Goal: Answer question/provide support: Answer question/provide support

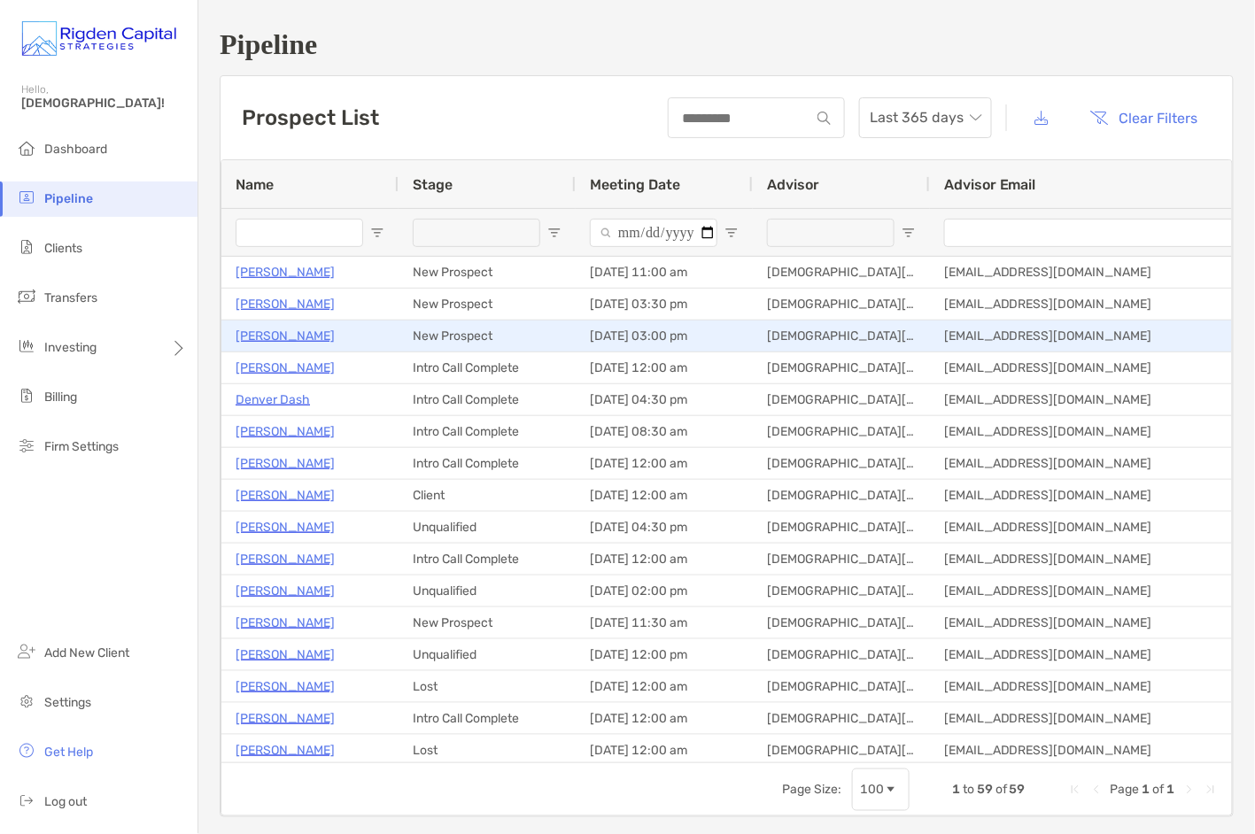
click at [317, 335] on p "[PERSON_NAME]" at bounding box center [285, 336] width 99 height 22
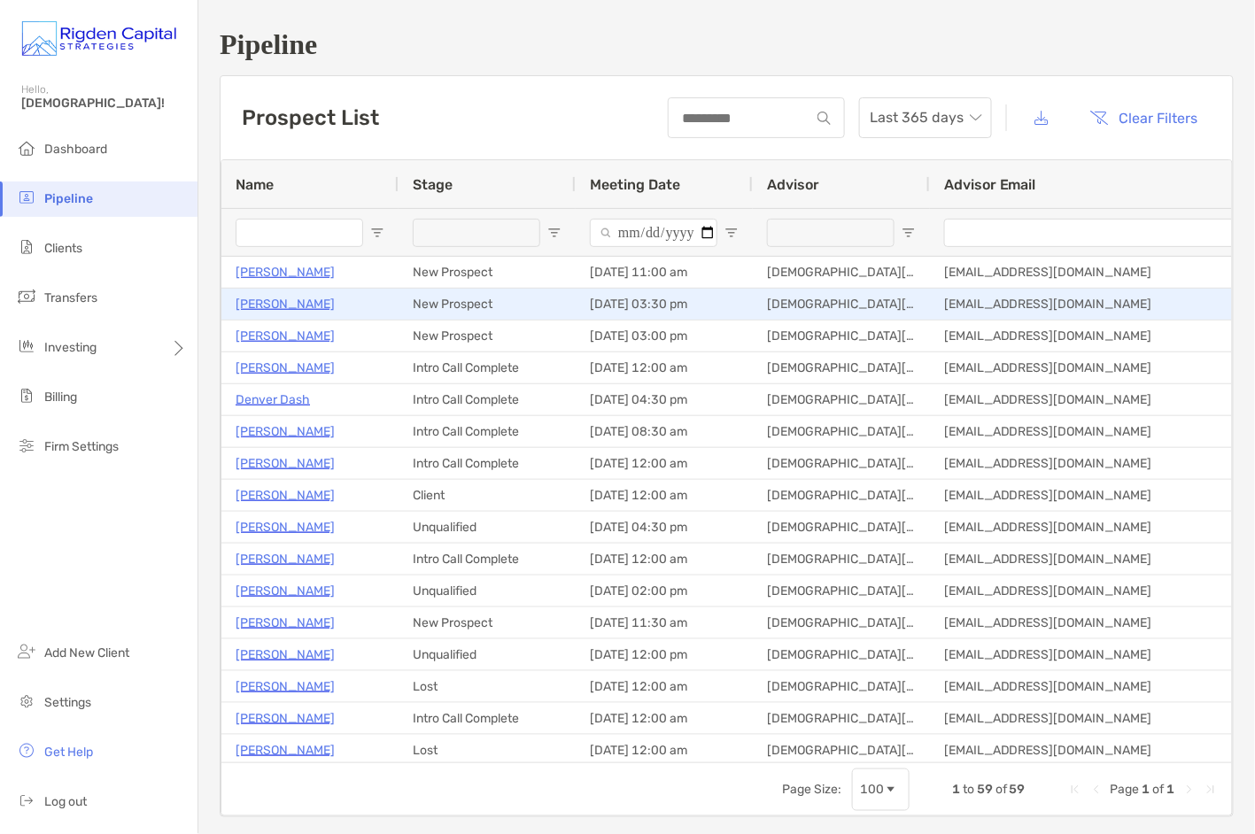
click at [296, 310] on p "[PERSON_NAME]" at bounding box center [285, 304] width 99 height 22
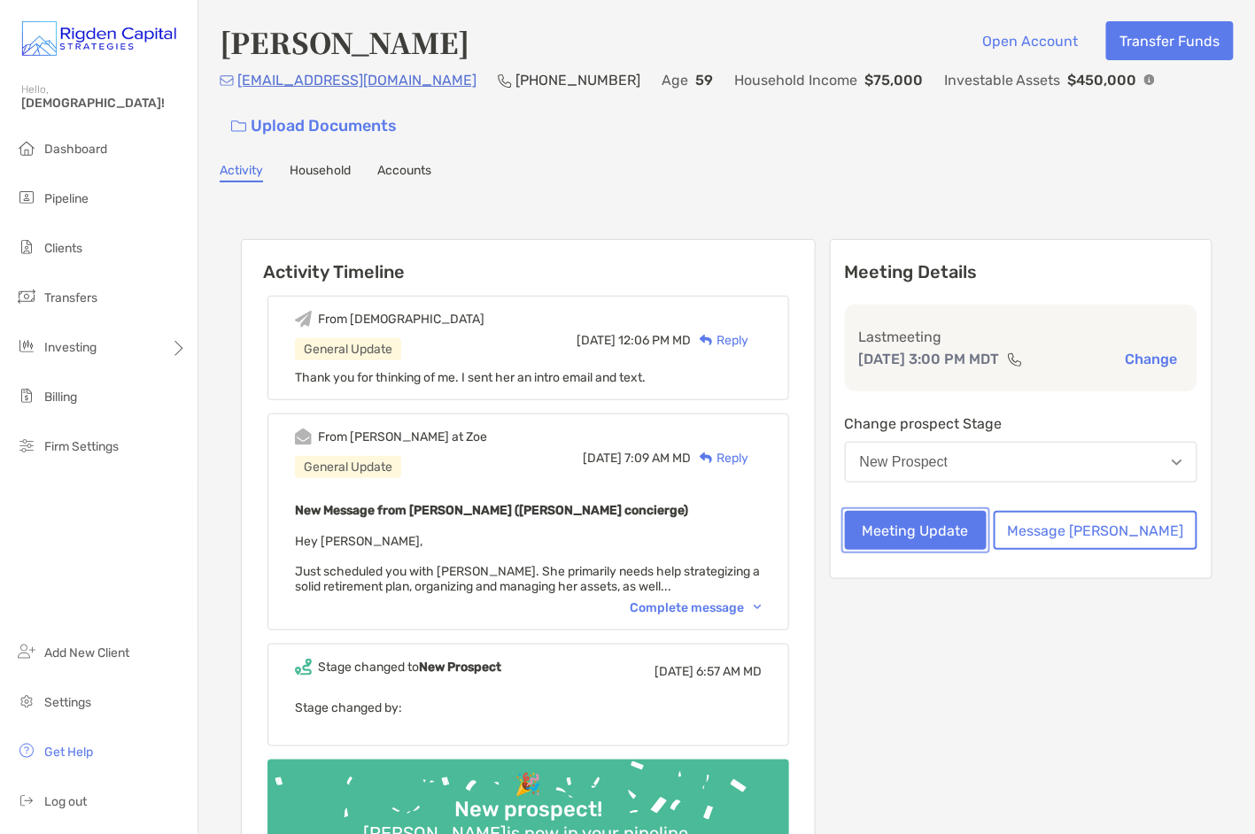
click at [976, 524] on button "Meeting Update" at bounding box center [916, 530] width 142 height 39
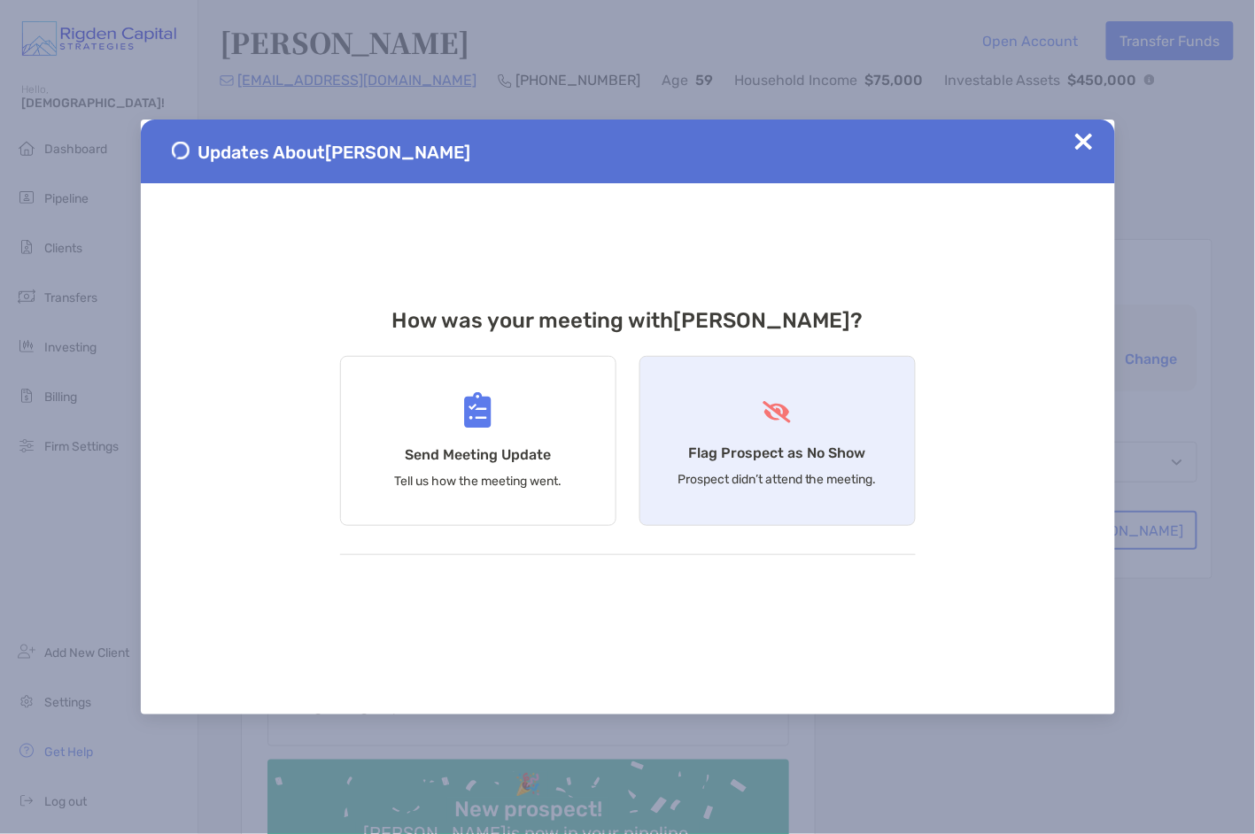
click at [824, 443] on div "Flag Prospect as No Show Prospect didn’t attend the meeting." at bounding box center [777, 441] width 276 height 170
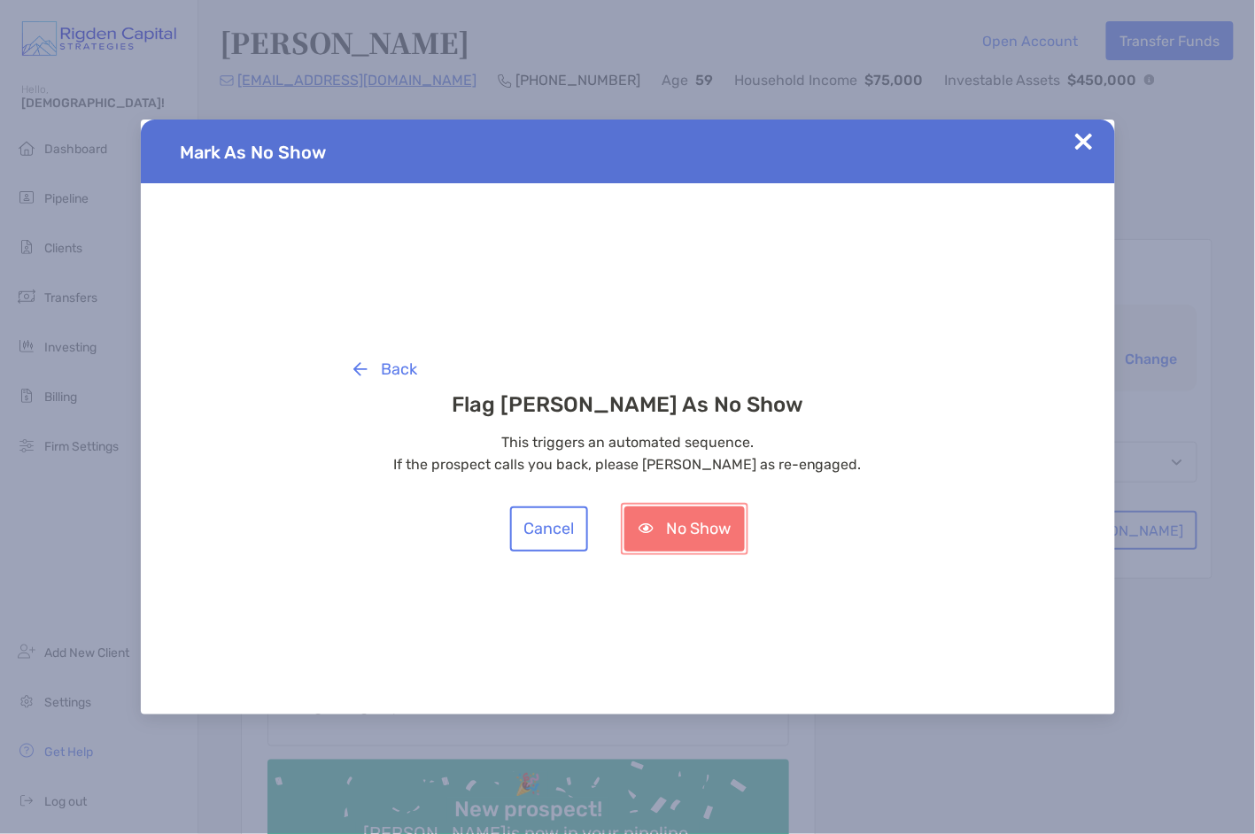
click at [720, 530] on button "No Show" at bounding box center [684, 529] width 120 height 45
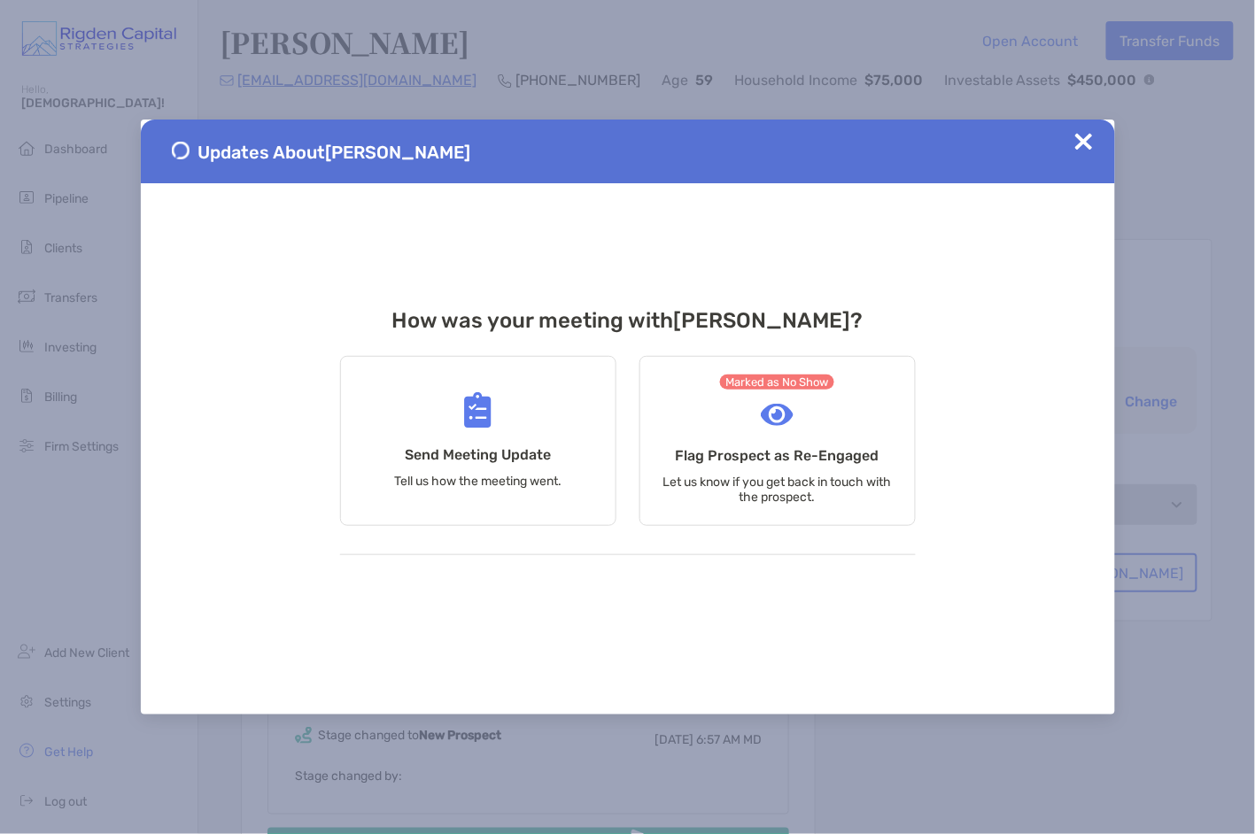
click at [1083, 139] on img at bounding box center [1084, 142] width 18 height 18
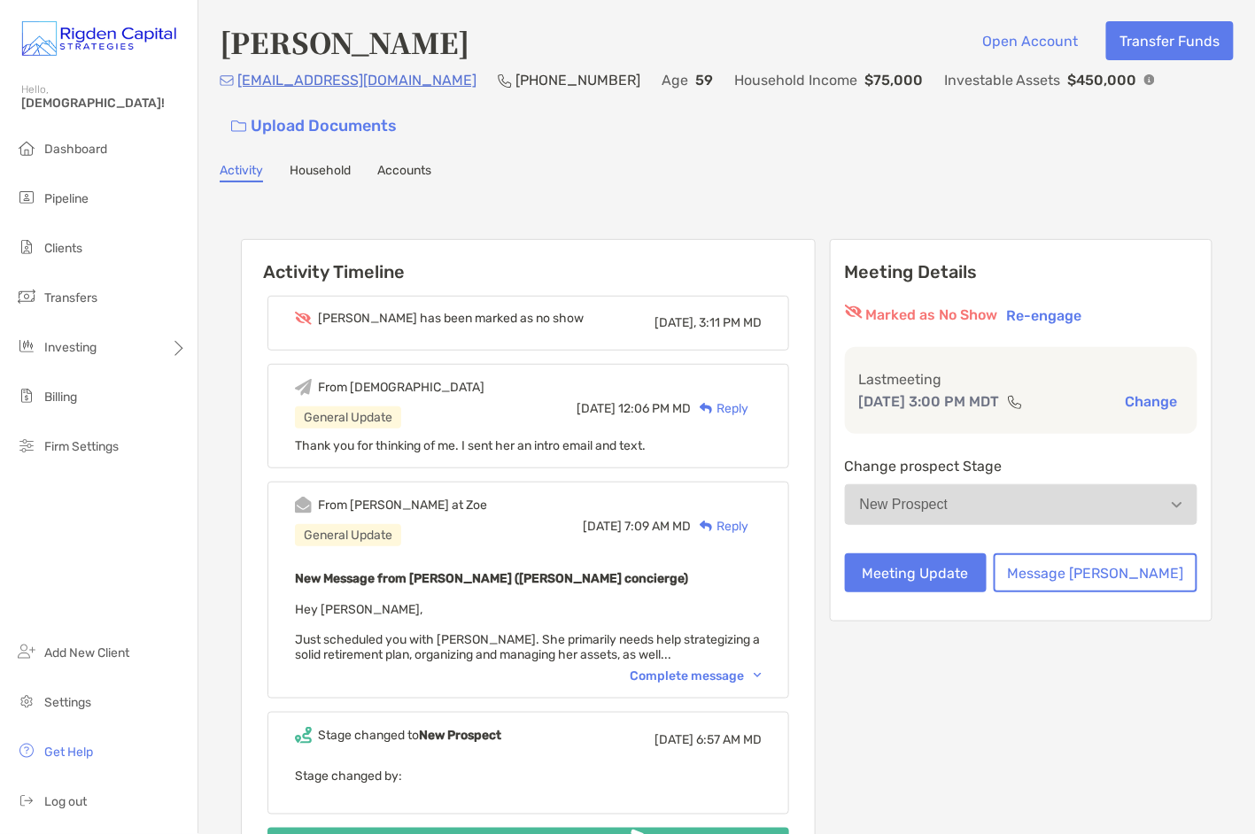
click at [748, 406] on div "Reply" at bounding box center [720, 408] width 58 height 19
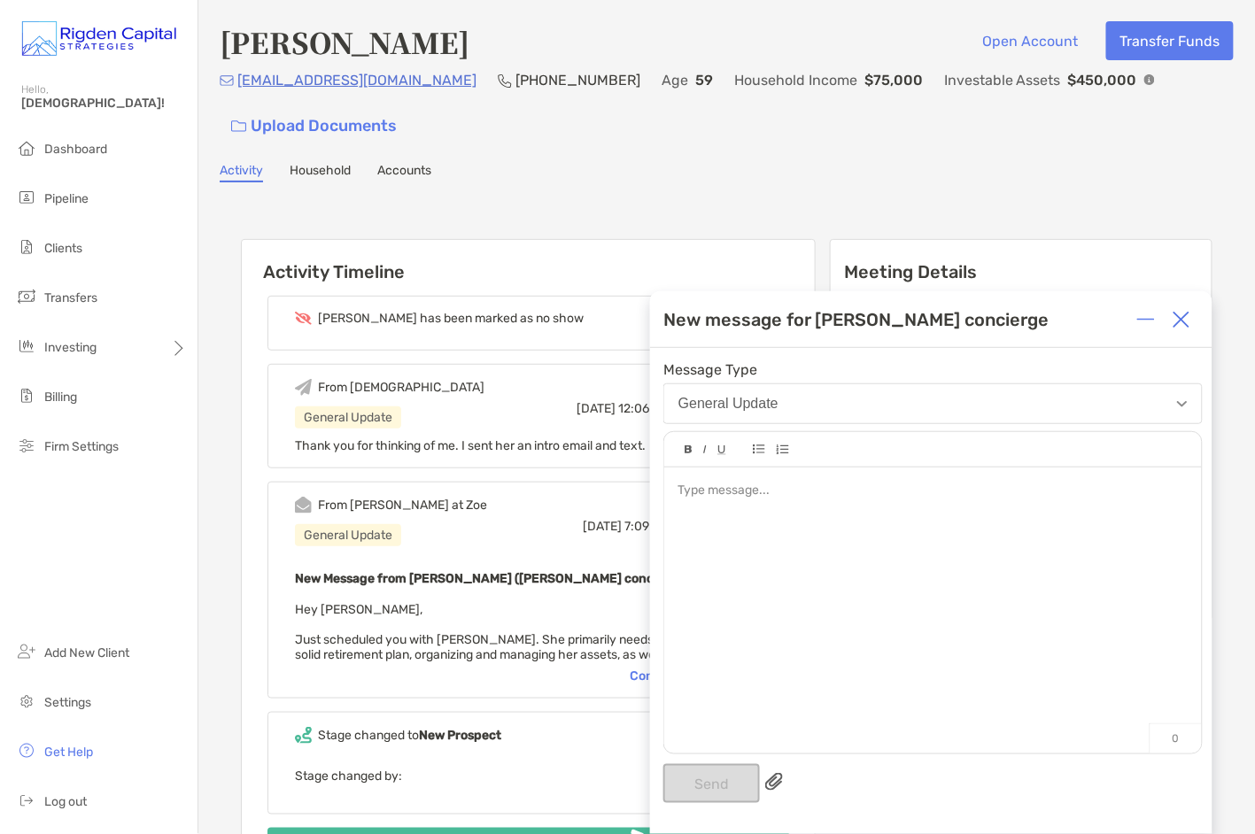
scroll to position [3, 0]
click at [783, 504] on div at bounding box center [933, 599] width 538 height 268
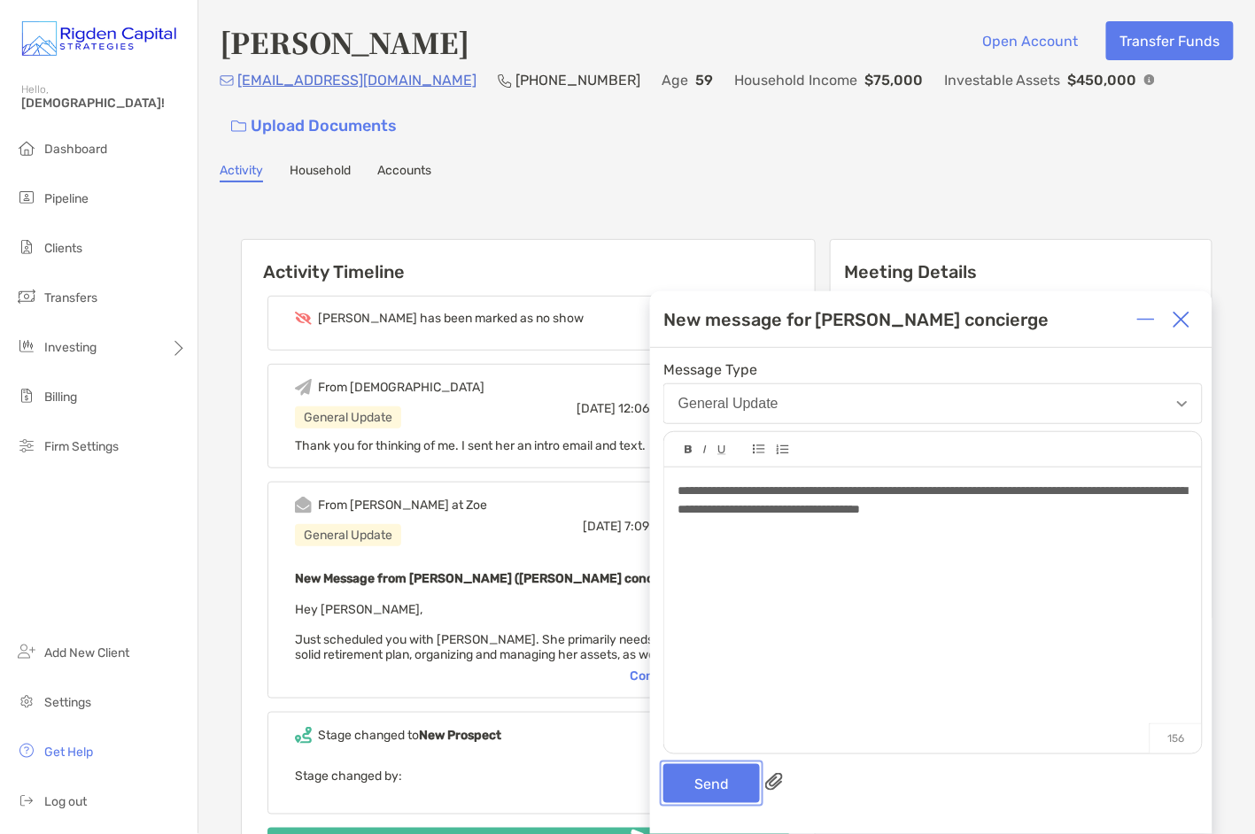
click at [711, 778] on button "Send" at bounding box center [711, 783] width 97 height 39
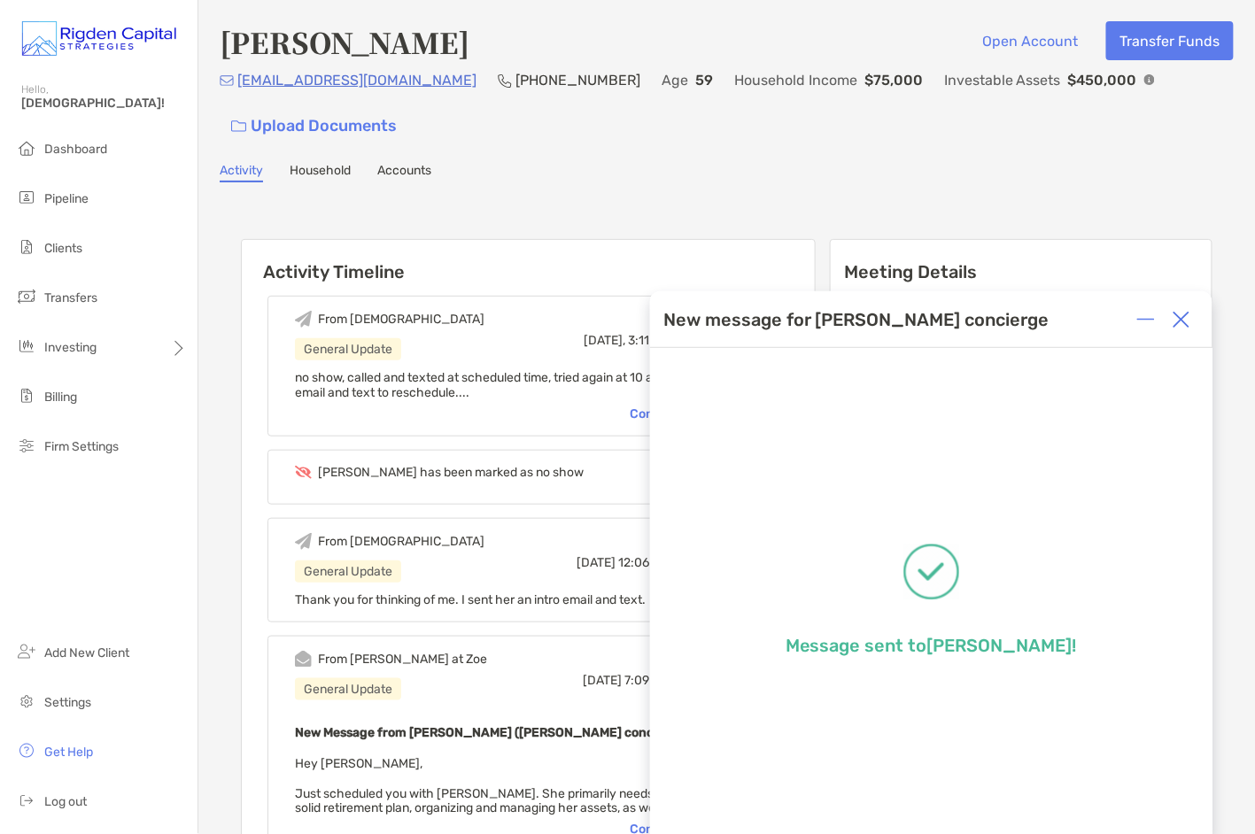
click at [1181, 321] on img at bounding box center [1182, 320] width 18 height 18
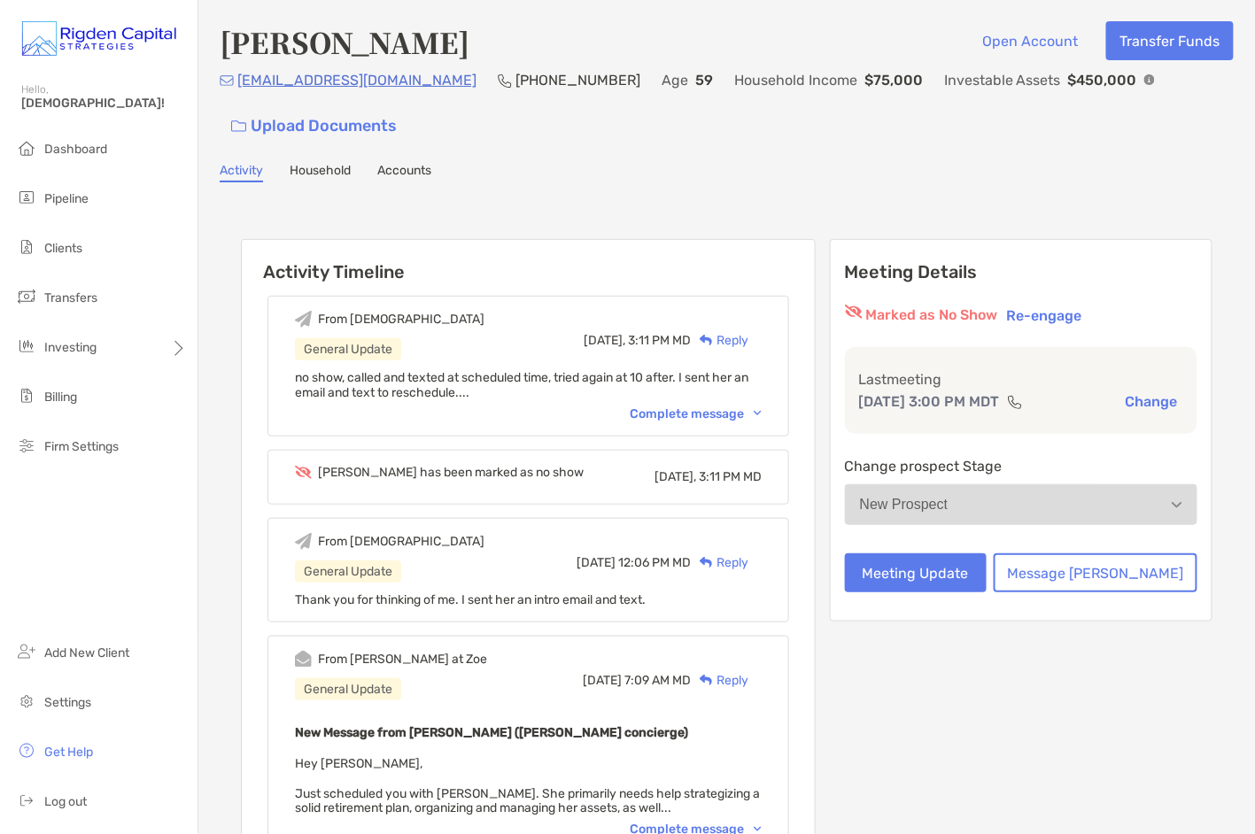
click at [913, 166] on div "Activity Household Accounts" at bounding box center [727, 172] width 1014 height 19
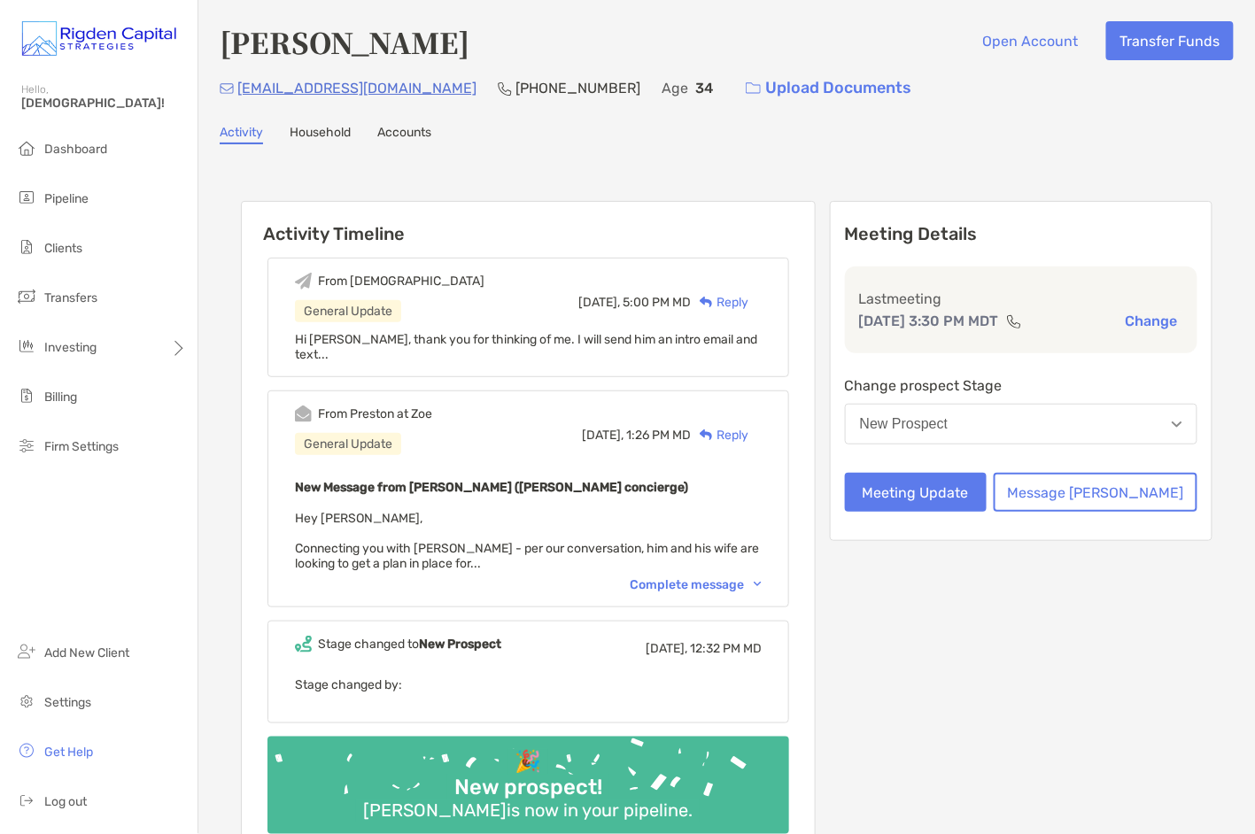
click at [719, 577] on div "Complete message" at bounding box center [696, 584] width 132 height 15
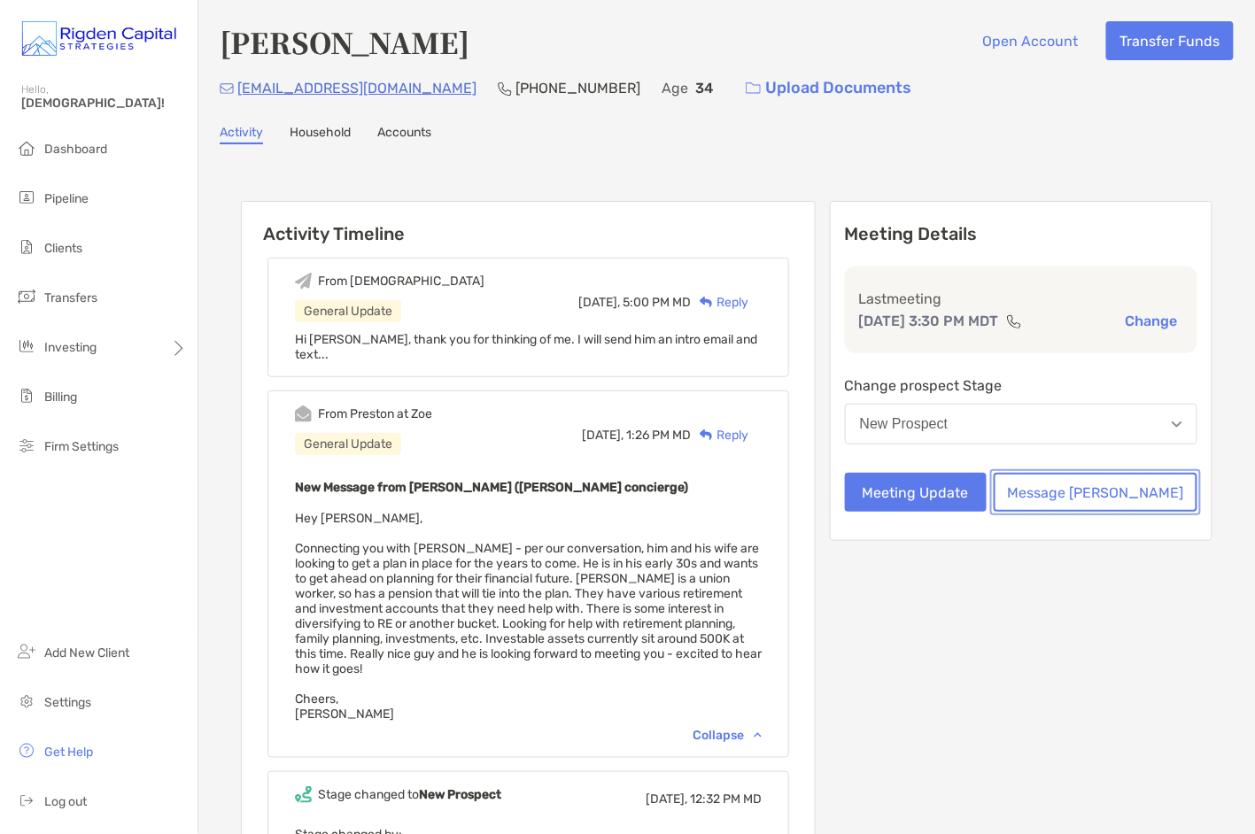
click at [1102, 491] on button "Message [PERSON_NAME]" at bounding box center [1096, 492] width 204 height 39
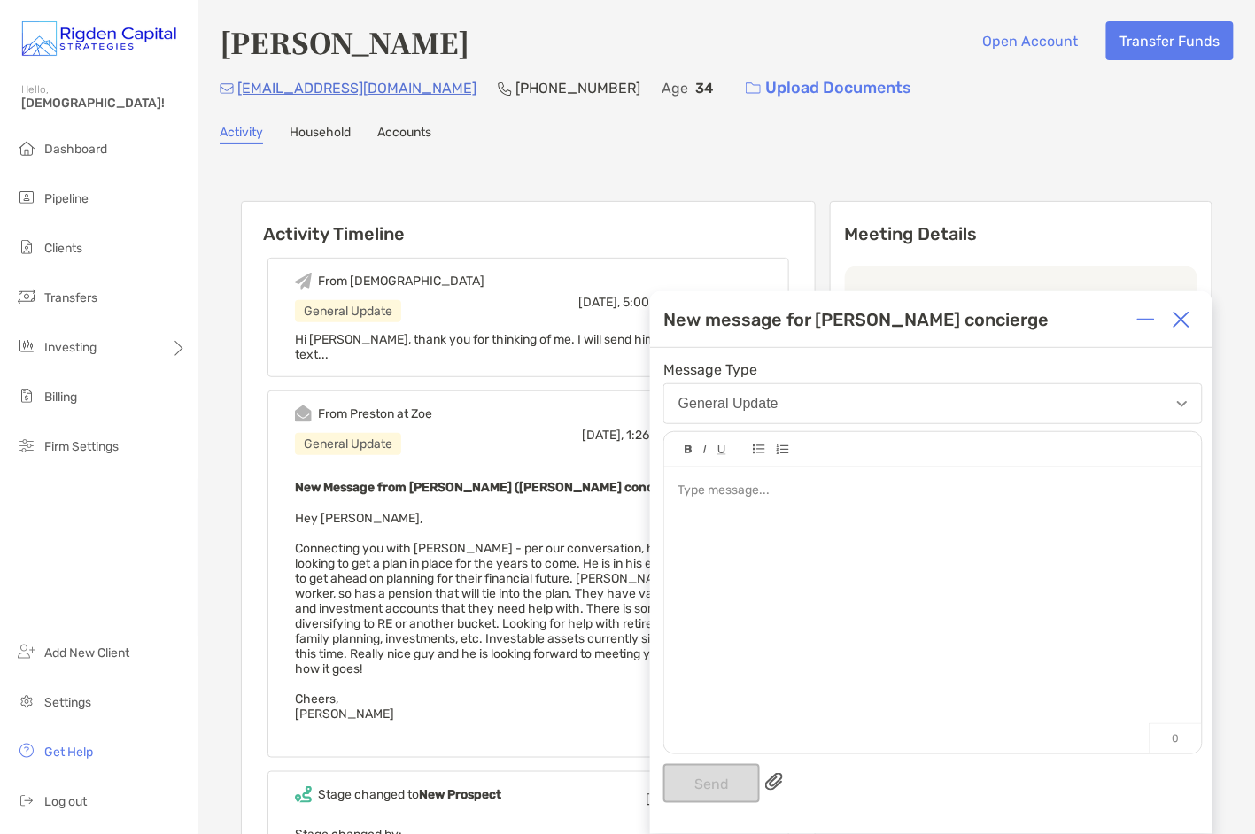
click at [1183, 326] on img at bounding box center [1182, 320] width 18 height 18
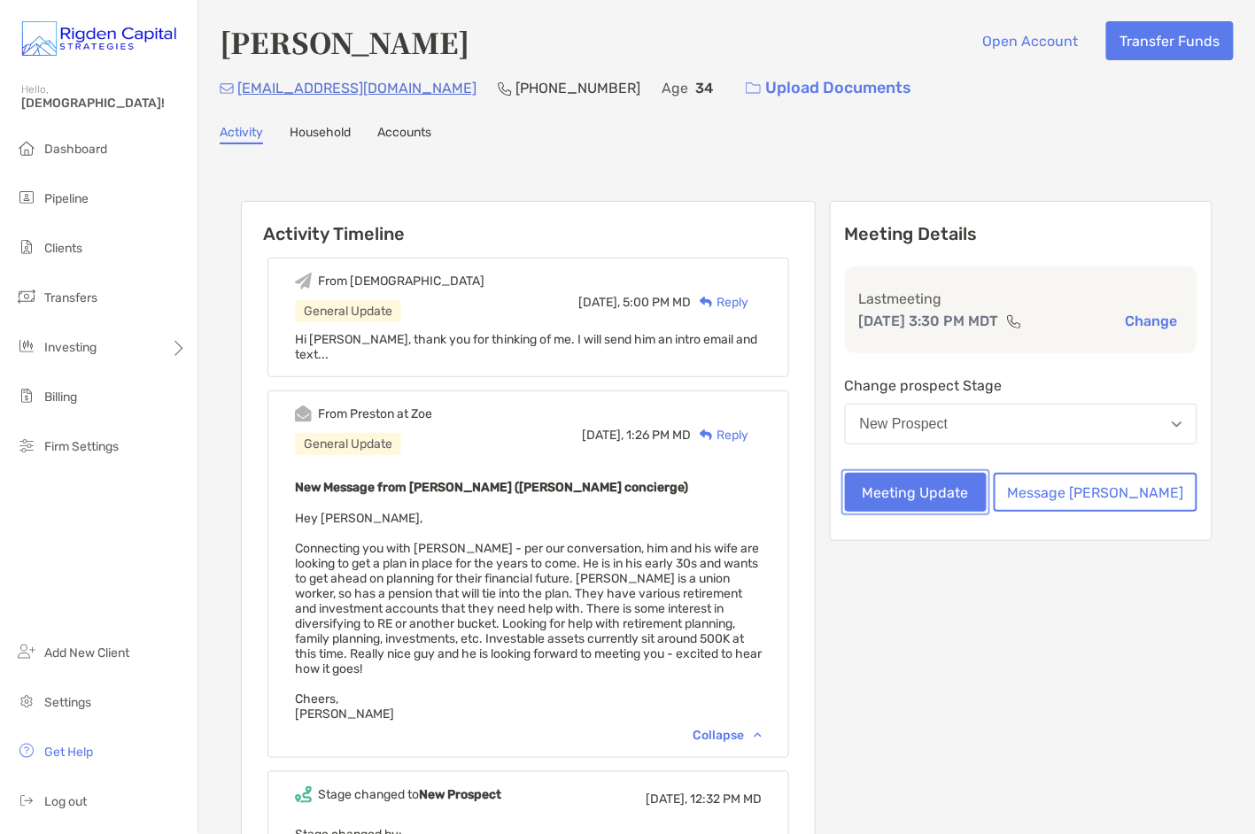
click at [987, 492] on button "Meeting Update" at bounding box center [916, 492] width 142 height 39
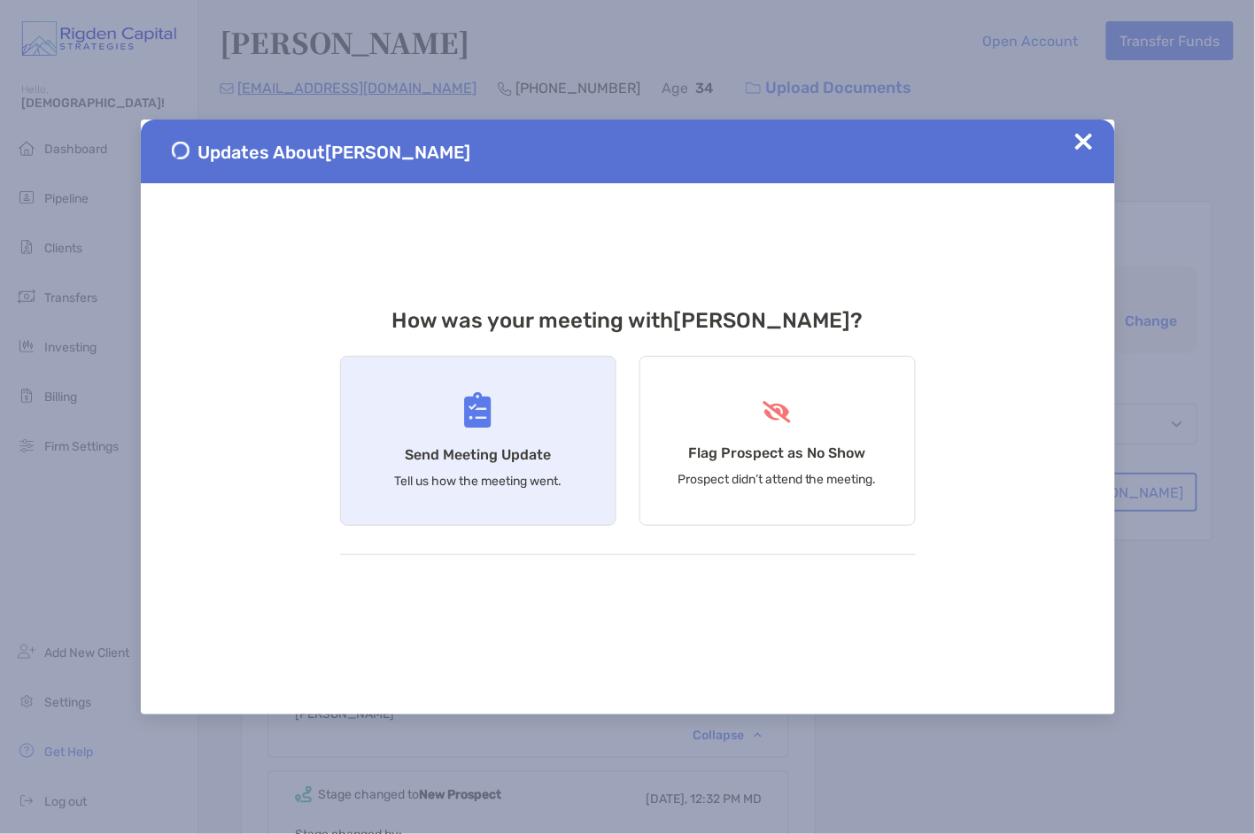
click at [507, 461] on h4 "Send Meeting Update" at bounding box center [478, 454] width 146 height 17
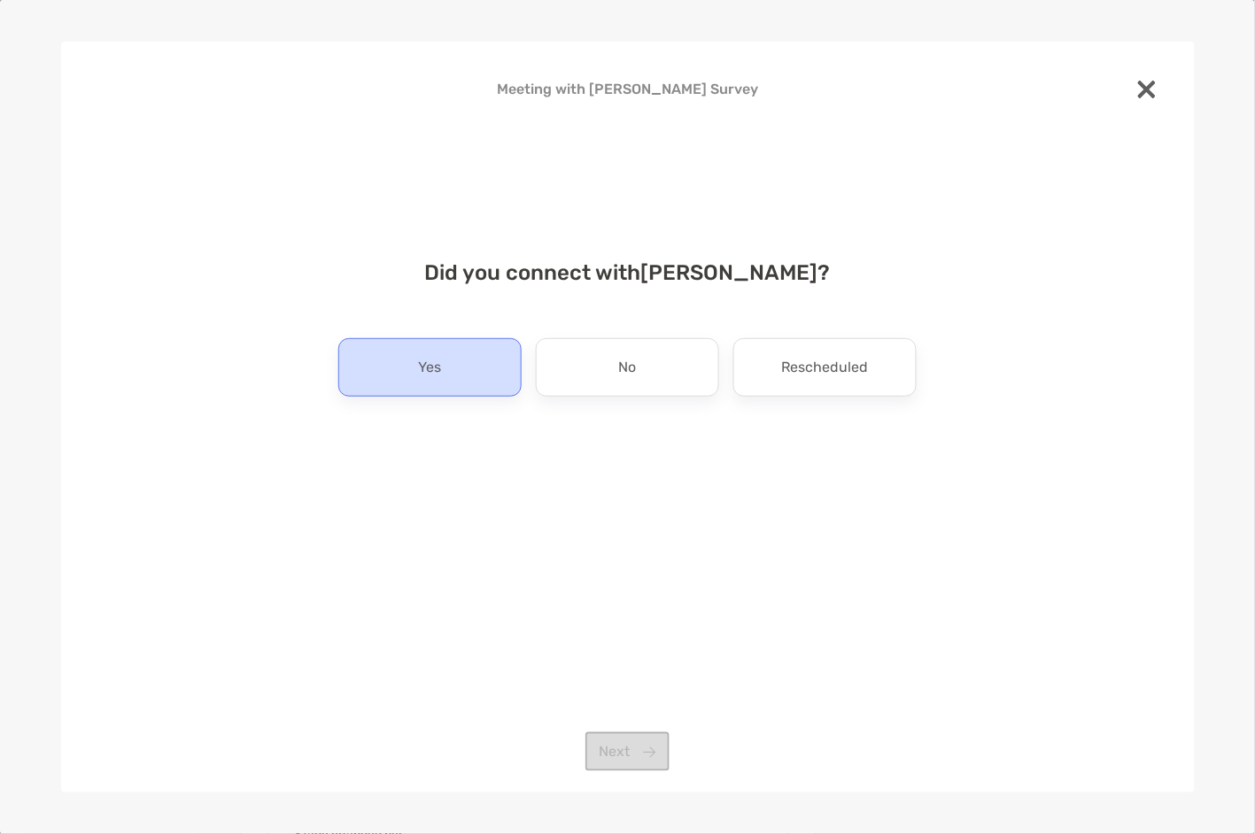
click at [484, 368] on div "Yes" at bounding box center [429, 367] width 183 height 58
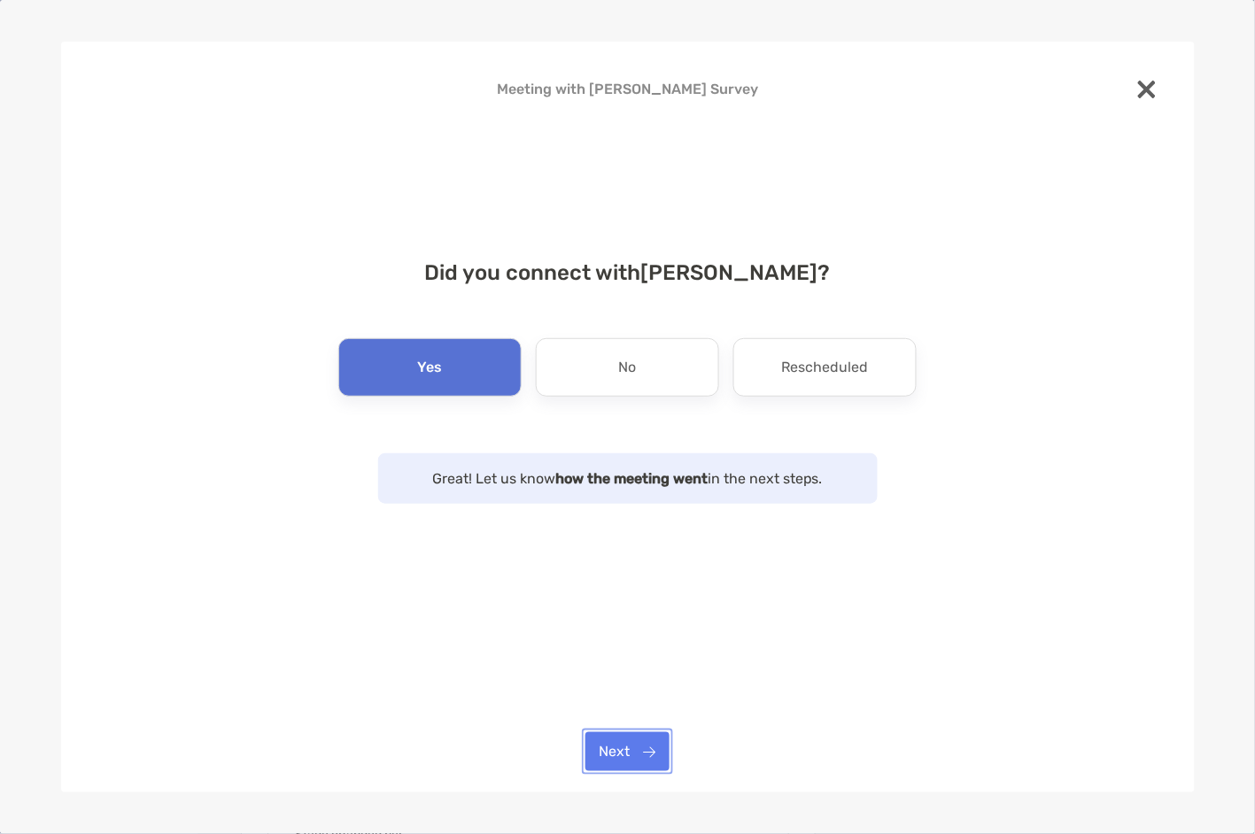
click at [653, 757] on button "Next" at bounding box center [627, 751] width 84 height 39
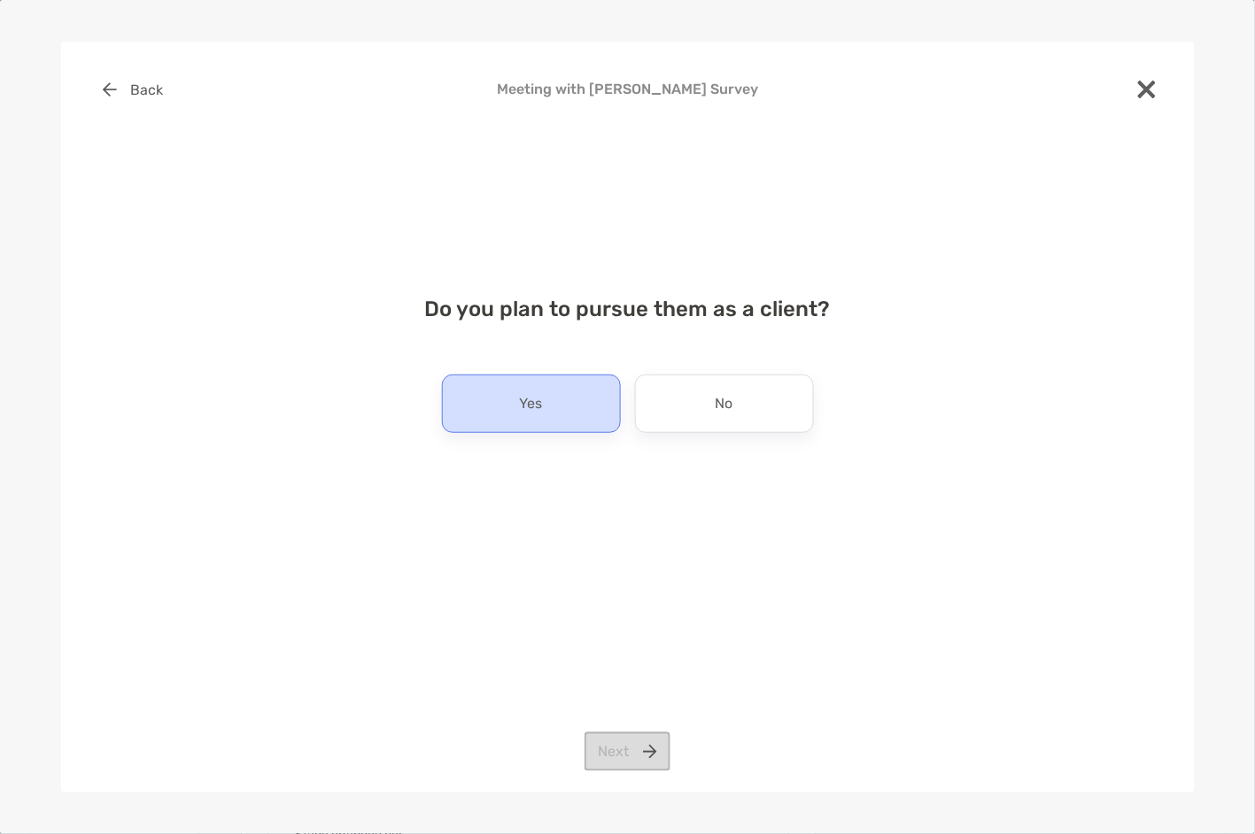
click at [533, 398] on p "Yes" at bounding box center [531, 404] width 23 height 28
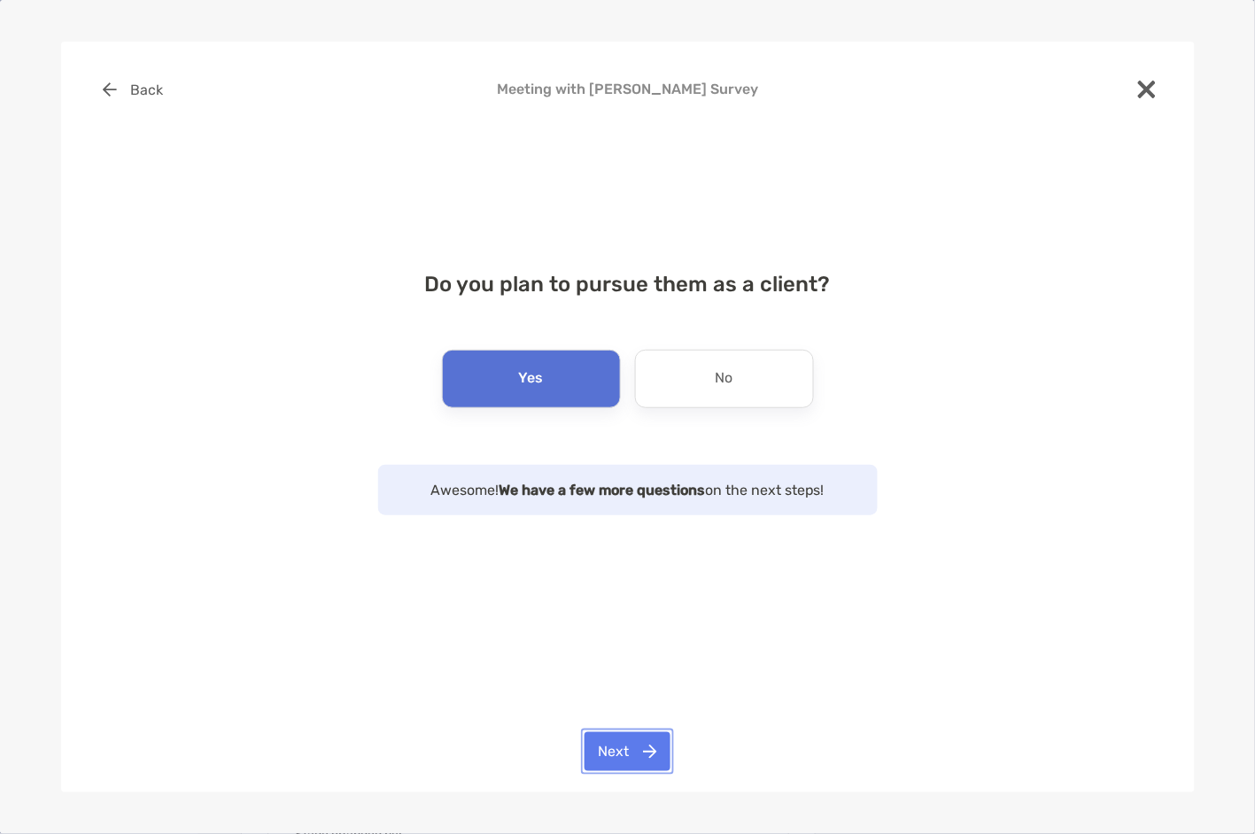
click at [643, 744] on button "Next" at bounding box center [627, 751] width 86 height 39
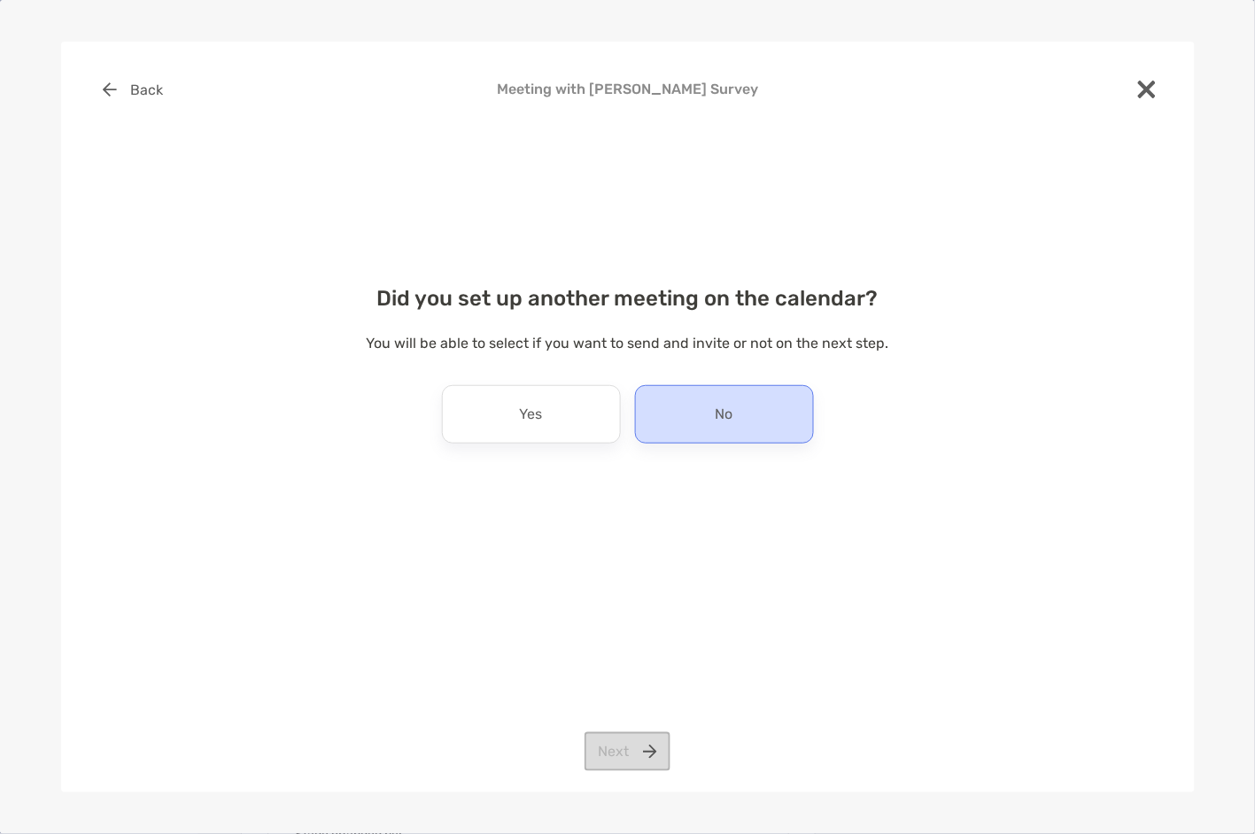
click at [716, 403] on p "No" at bounding box center [725, 414] width 18 height 28
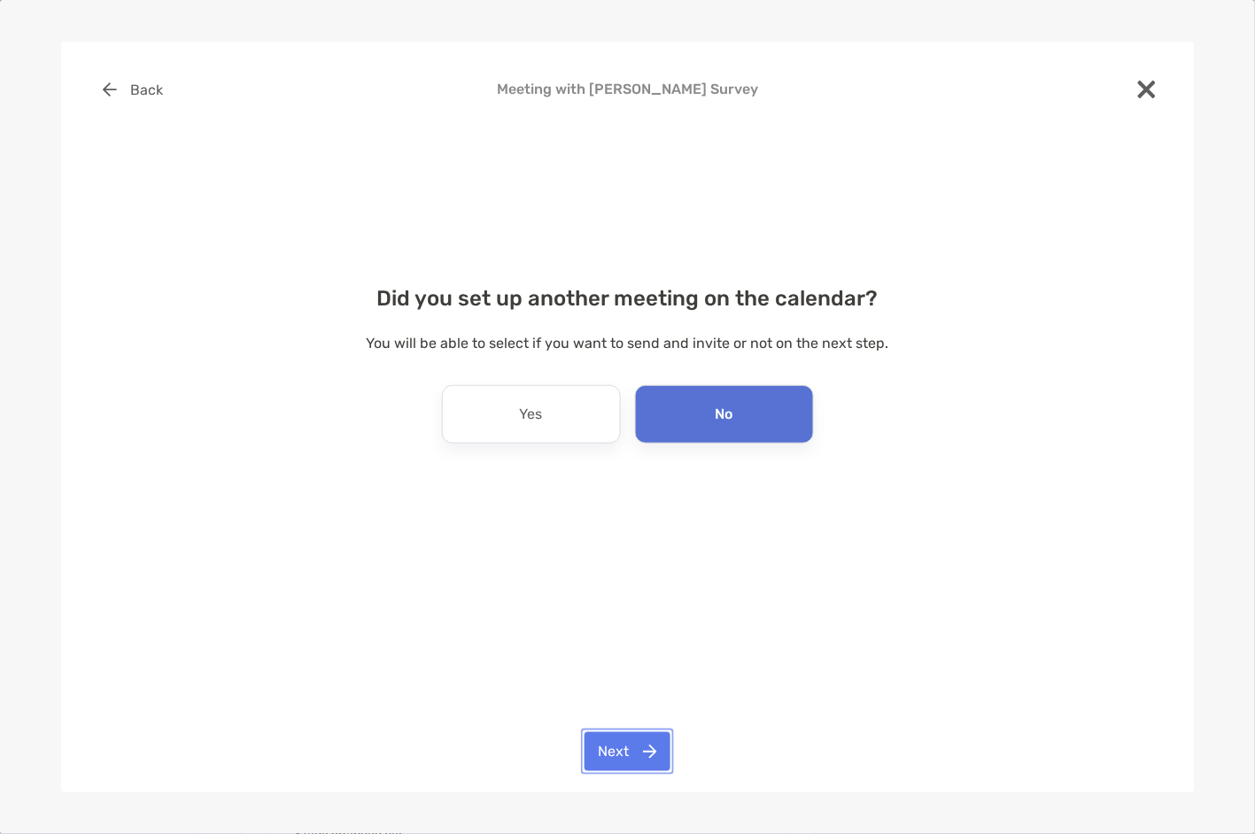
click at [644, 751] on button "Next" at bounding box center [627, 751] width 86 height 39
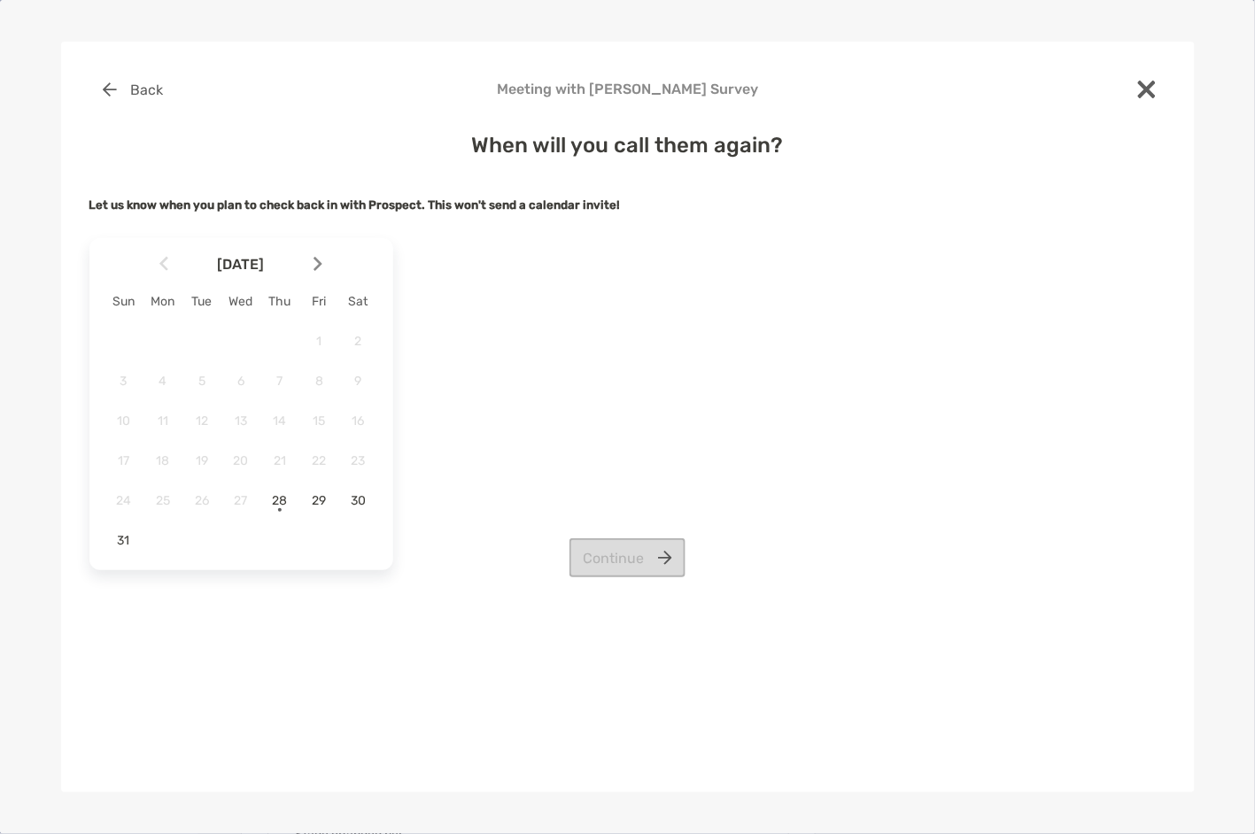
click at [327, 265] on div at bounding box center [325, 263] width 30 height 39
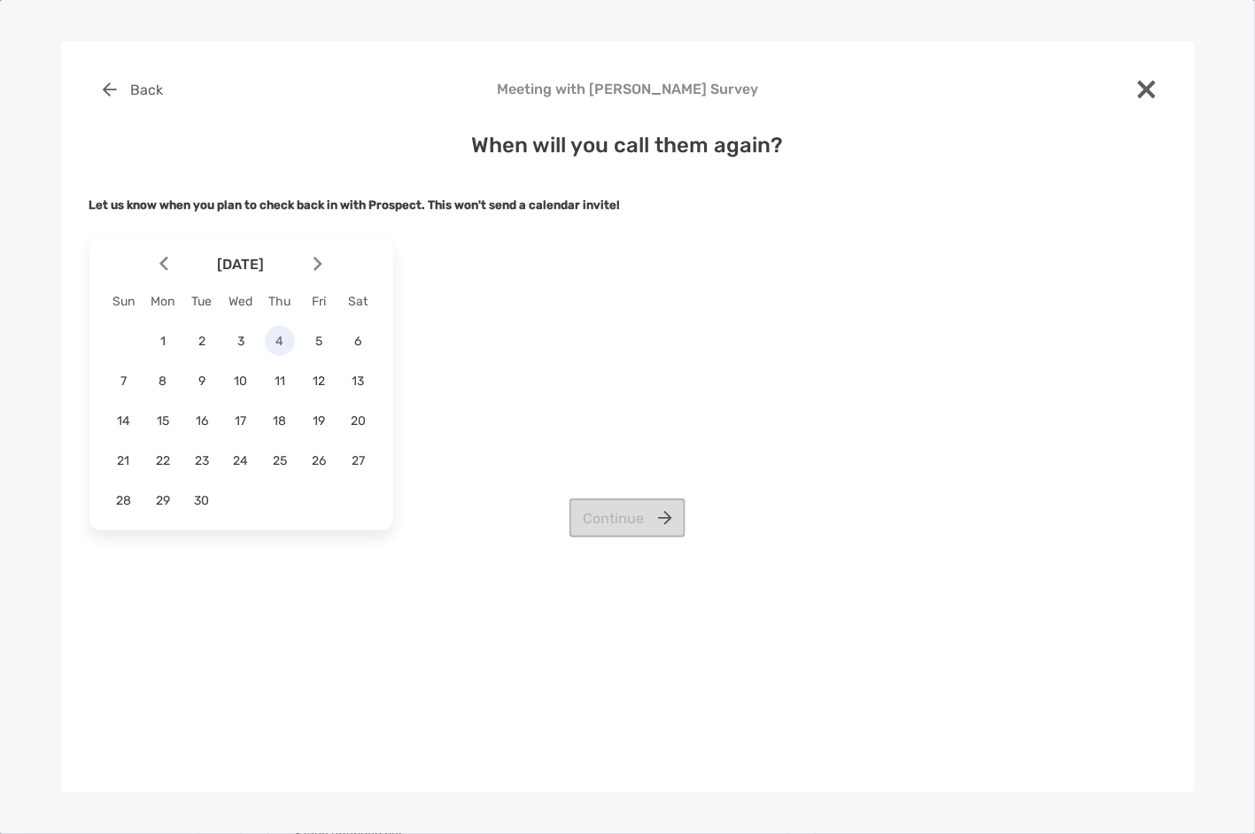
click at [276, 337] on span "4" at bounding box center [280, 341] width 30 height 15
click at [645, 532] on button "Continue" at bounding box center [627, 518] width 116 height 39
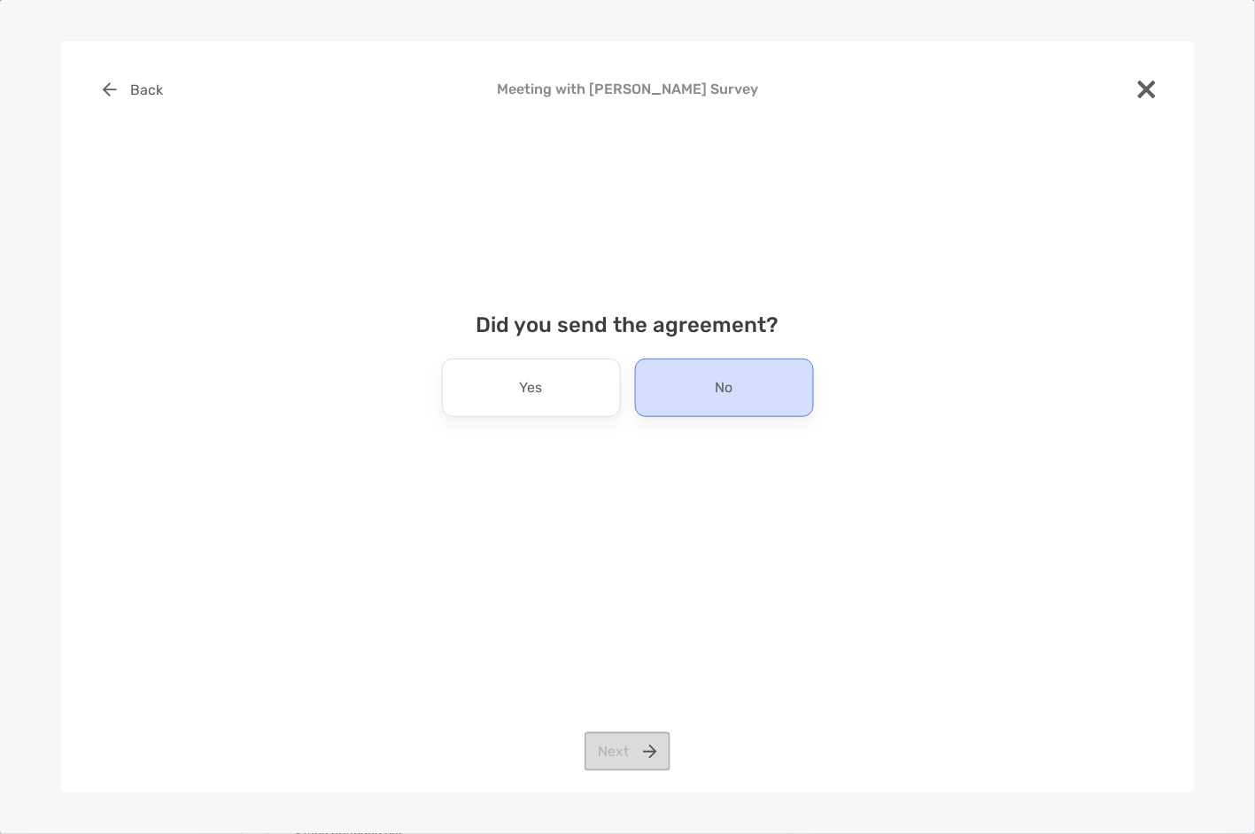
click at [701, 390] on div "No" at bounding box center [724, 388] width 179 height 58
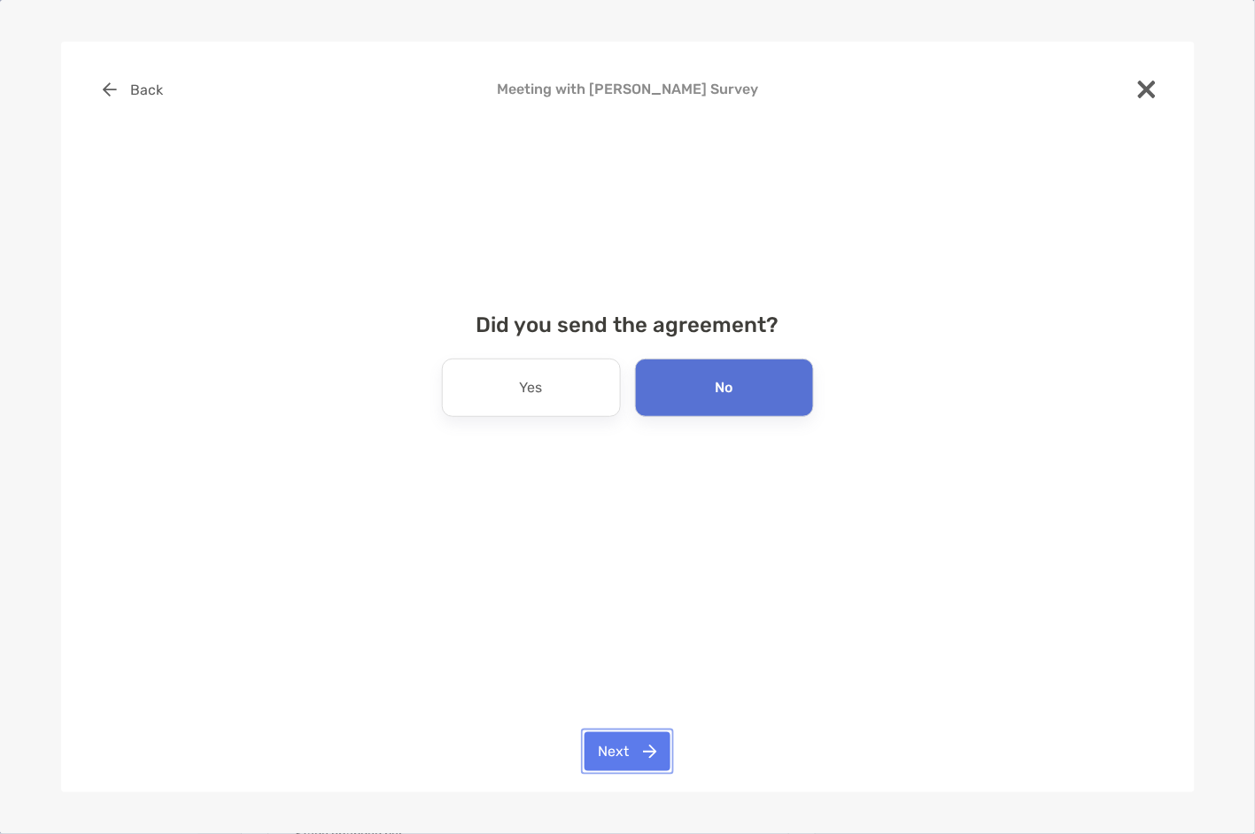
drag, startPoint x: 634, startPoint y: 761, endPoint x: 637, endPoint y: 747, distance: 14.4
click at [635, 761] on button "Next" at bounding box center [627, 751] width 86 height 39
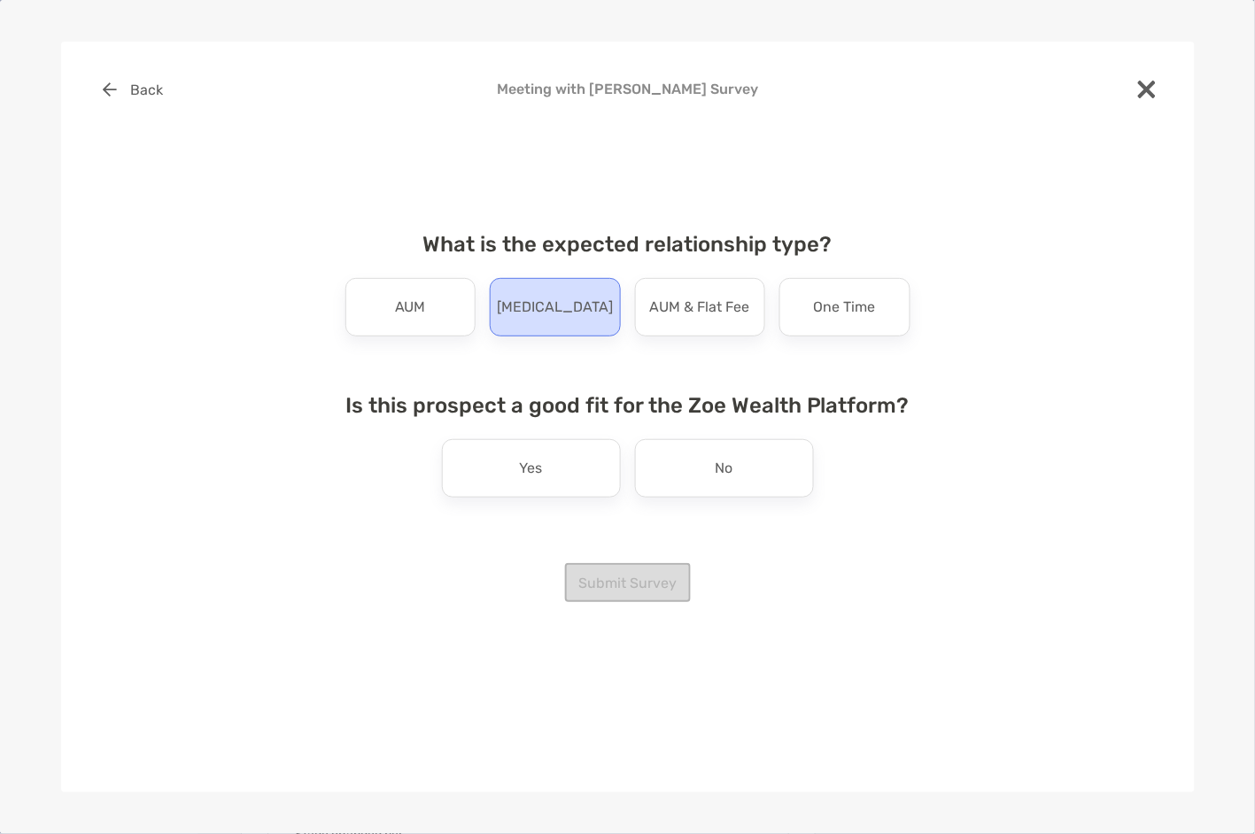
click at [565, 306] on p "[MEDICAL_DATA]" at bounding box center [555, 307] width 116 height 28
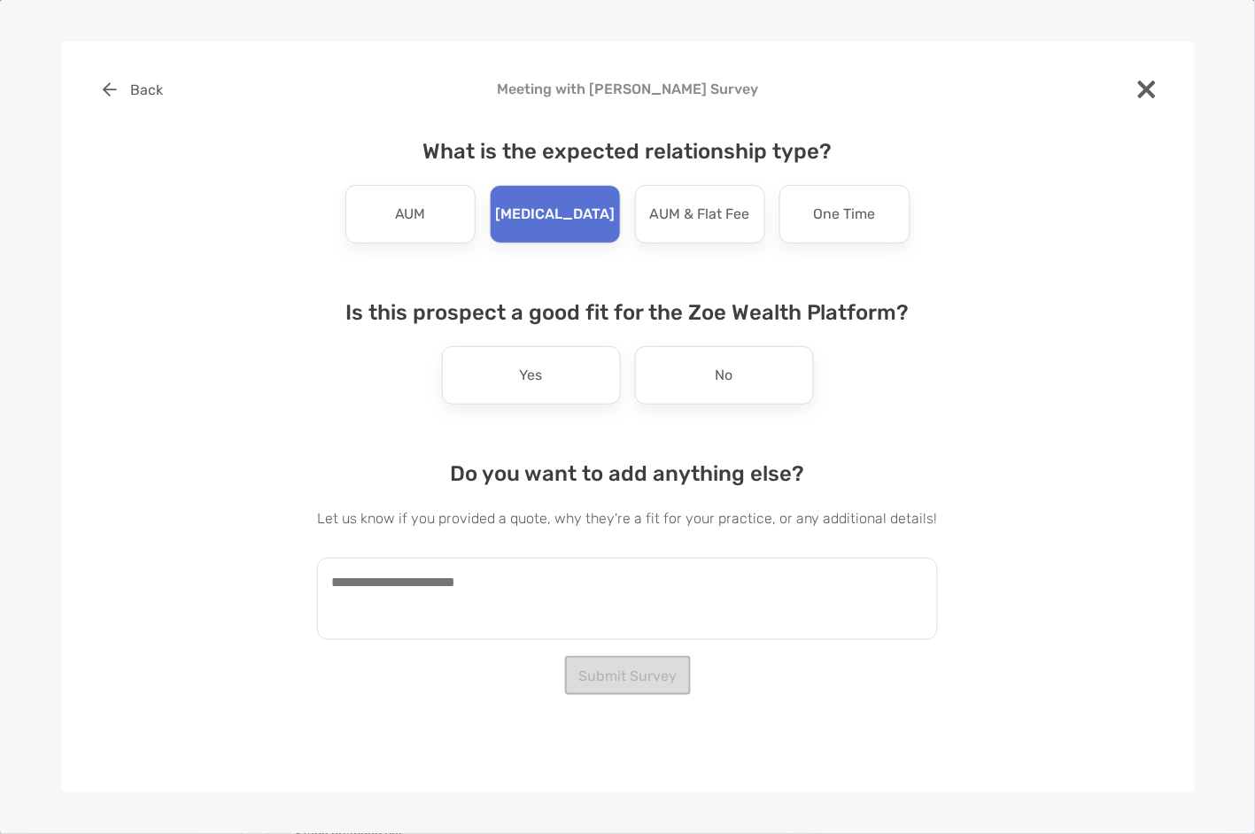
click at [472, 611] on textarea at bounding box center [627, 599] width 621 height 82
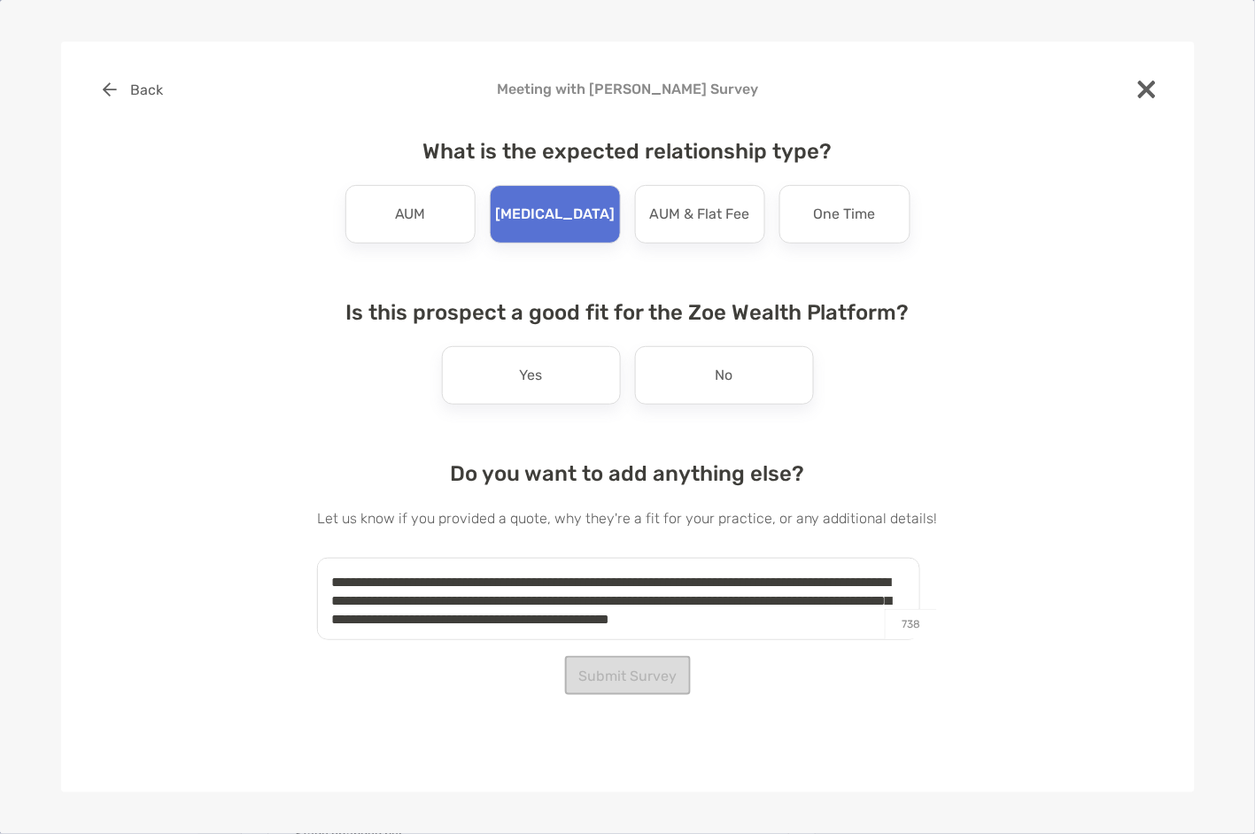
scroll to position [6, 0]
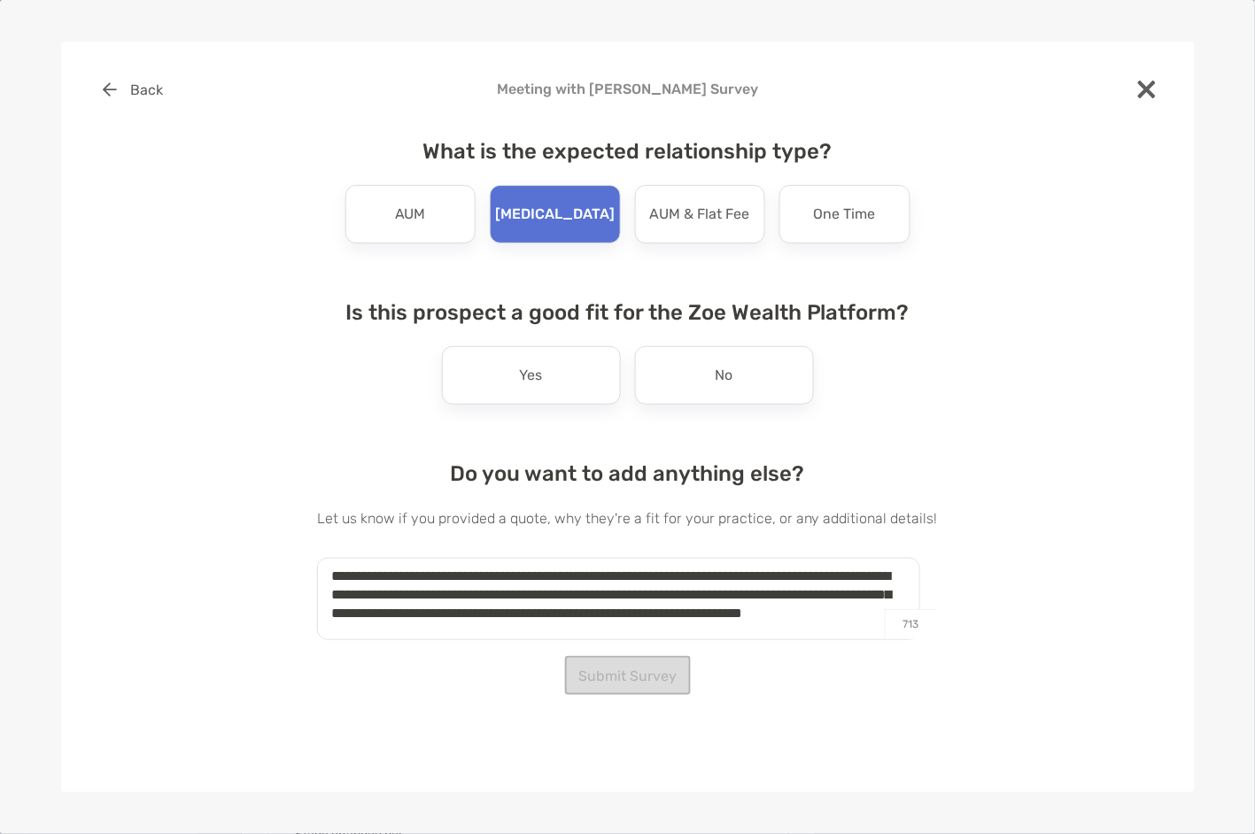
drag, startPoint x: 465, startPoint y: 632, endPoint x: 465, endPoint y: 650, distance: 17.7
click at [465, 634] on textarea "**********" at bounding box center [618, 599] width 603 height 82
click at [577, 630] on textarea "**********" at bounding box center [618, 599] width 603 height 82
click at [680, 633] on textarea "**********" at bounding box center [618, 599] width 603 height 82
click at [767, 629] on textarea "**********" at bounding box center [618, 599] width 603 height 82
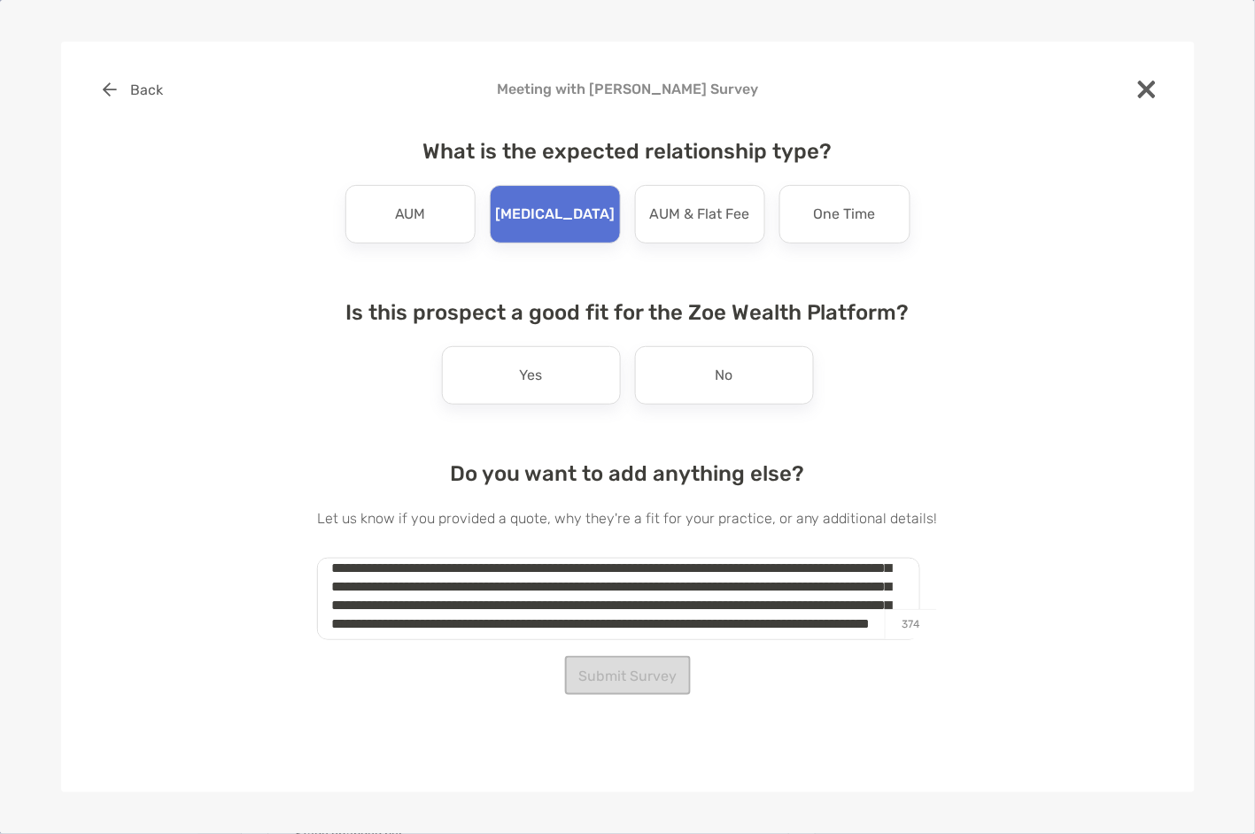
scroll to position [0, 0]
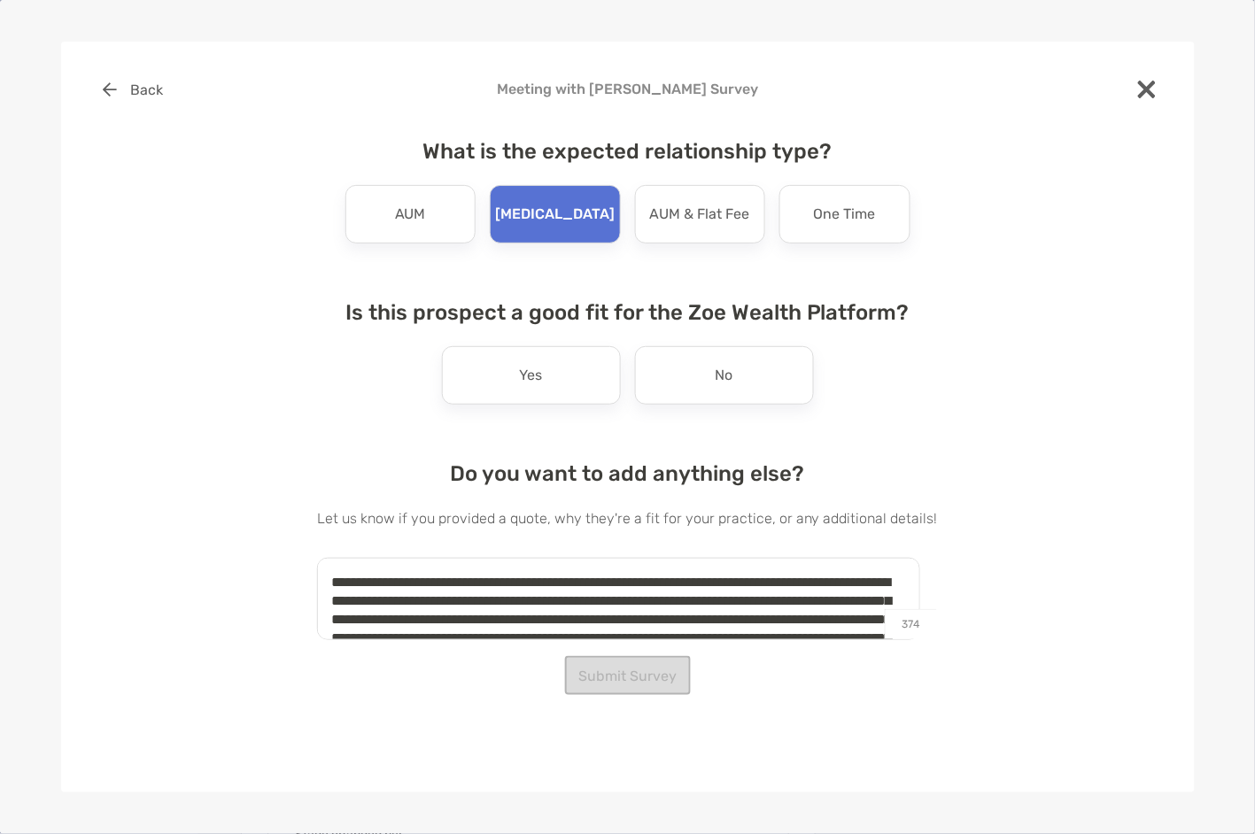
drag, startPoint x: 497, startPoint y: 609, endPoint x: 319, endPoint y: 557, distance: 185.5
click at [319, 557] on div "**********" at bounding box center [627, 362] width 1077 height 584
type textarea "**********"
drag, startPoint x: 565, startPoint y: 741, endPoint x: 569, endPoint y: 729, distance: 13.2
click at [566, 740] on div "**********" at bounding box center [628, 417] width 1134 height 751
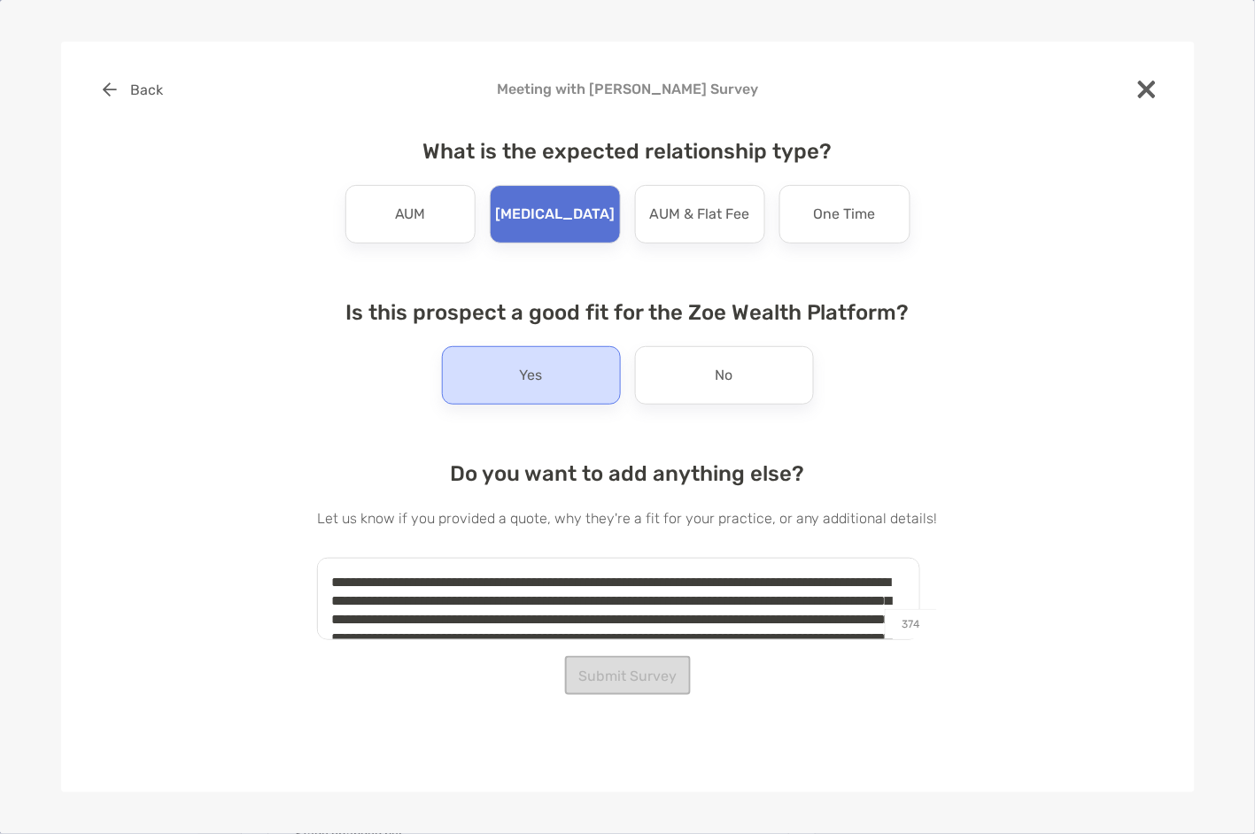
click at [570, 391] on div "Yes" at bounding box center [531, 375] width 179 height 58
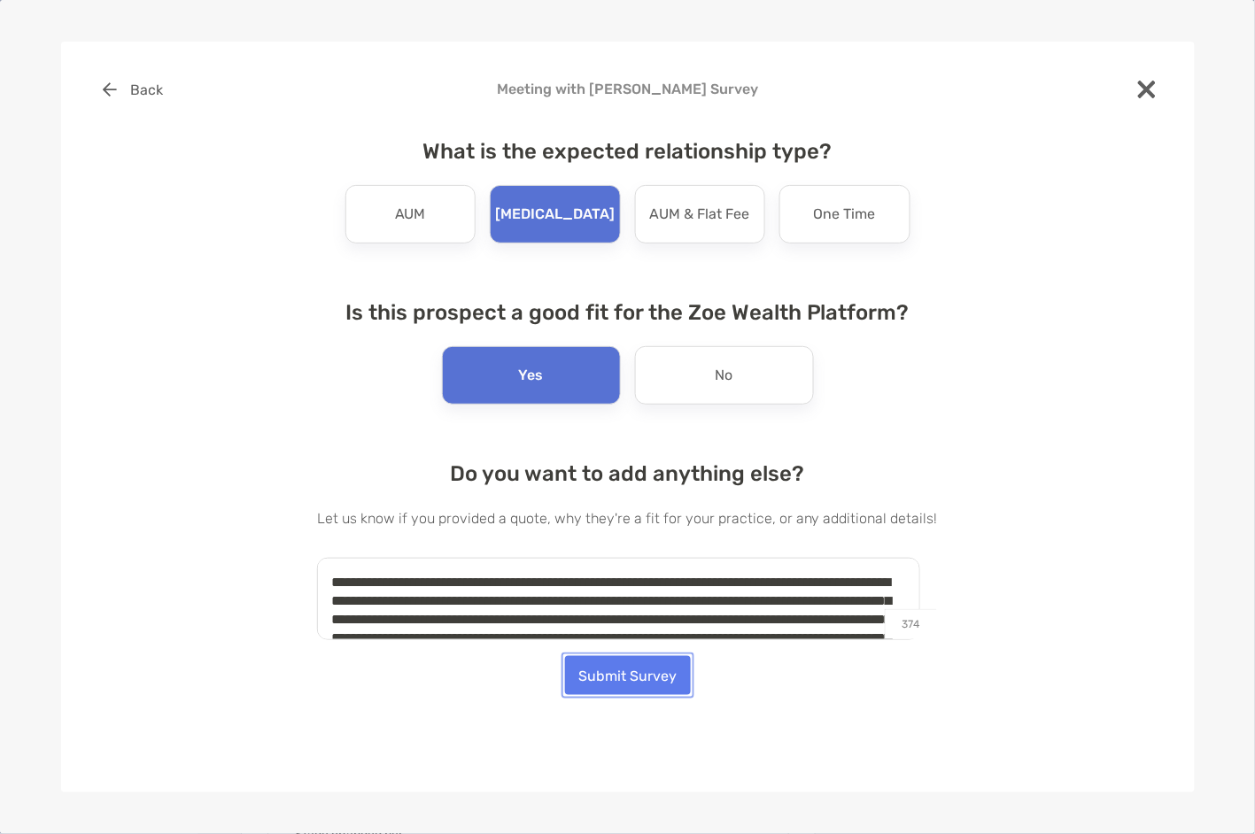
click at [646, 678] on button "Submit Survey" at bounding box center [628, 675] width 126 height 39
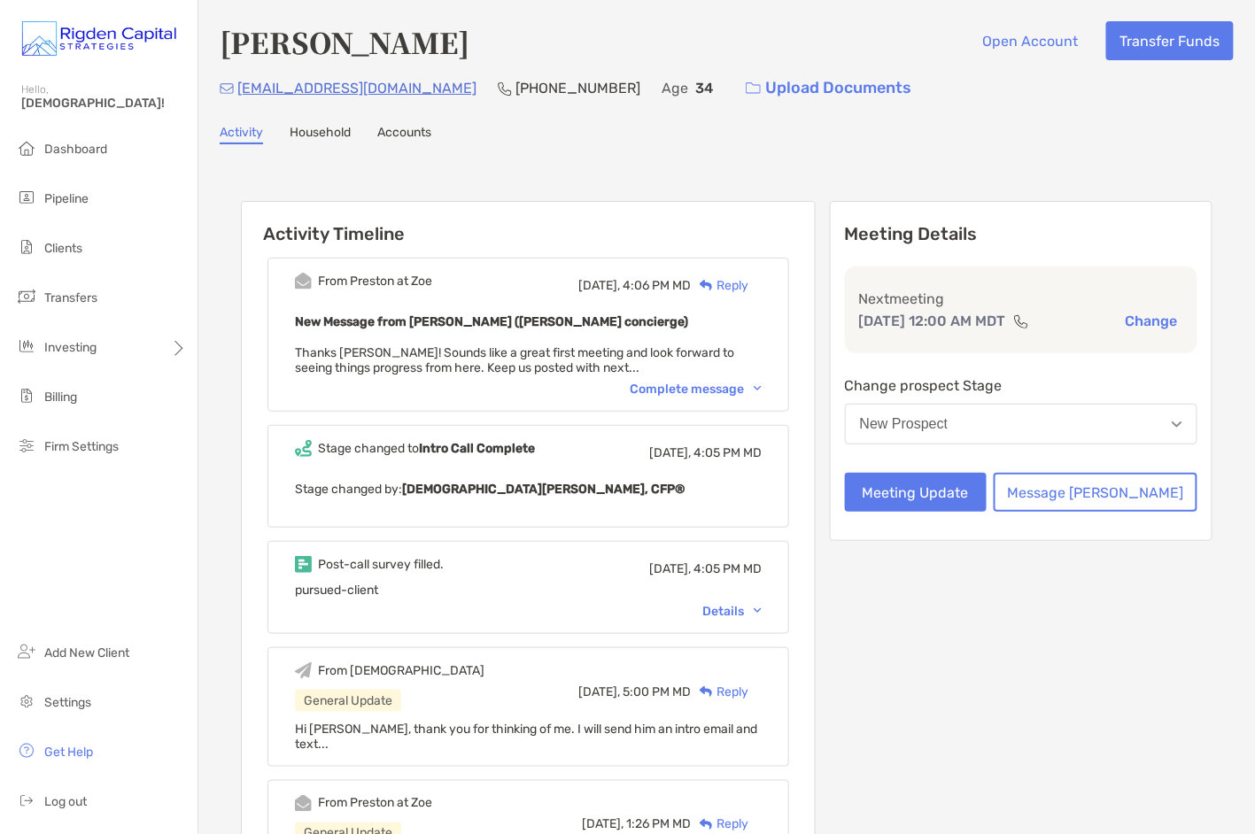
click at [690, 386] on div "Complete message" at bounding box center [696, 389] width 132 height 15
